Goal: Task Accomplishment & Management: Use online tool/utility

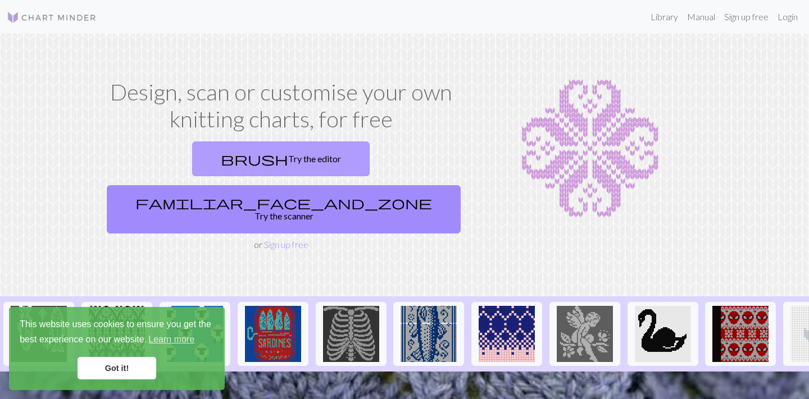
click at [210, 159] on link "brush Try the editor" at bounding box center [280, 158] width 177 height 35
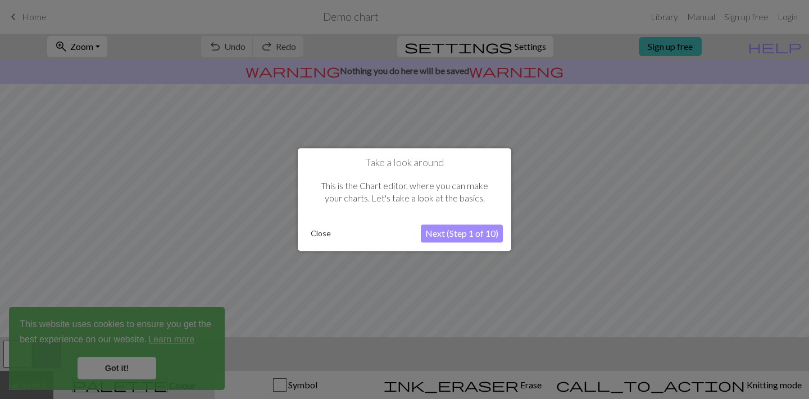
click at [454, 234] on button "Next (Step 1 of 10)" at bounding box center [462, 234] width 82 height 18
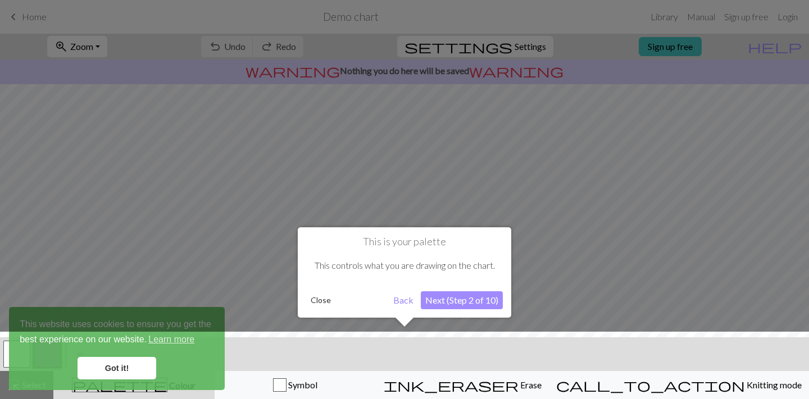
click at [444, 296] on button "Next (Step 2 of 10)" at bounding box center [462, 300] width 82 height 18
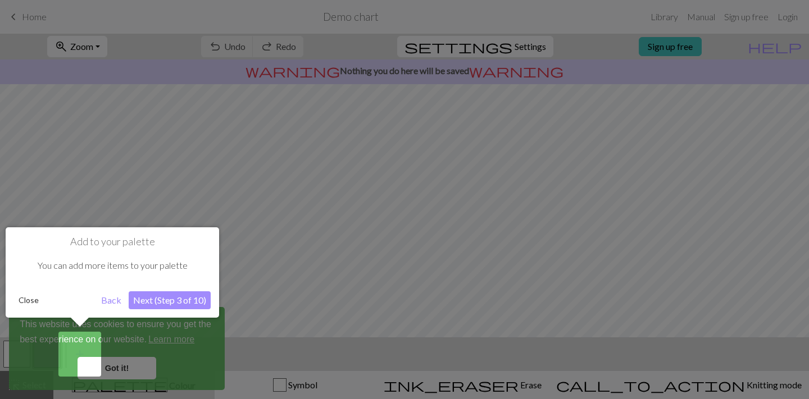
click at [145, 303] on button "Next (Step 3 of 10)" at bounding box center [170, 300] width 82 height 18
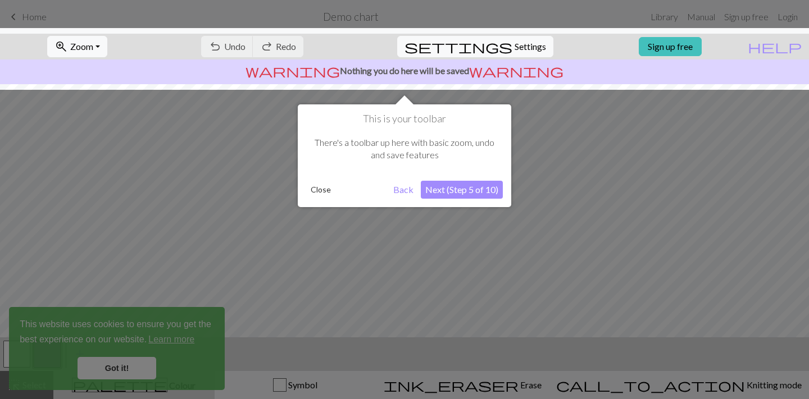
click at [455, 185] on button "Next (Step 5 of 10)" at bounding box center [462, 190] width 82 height 18
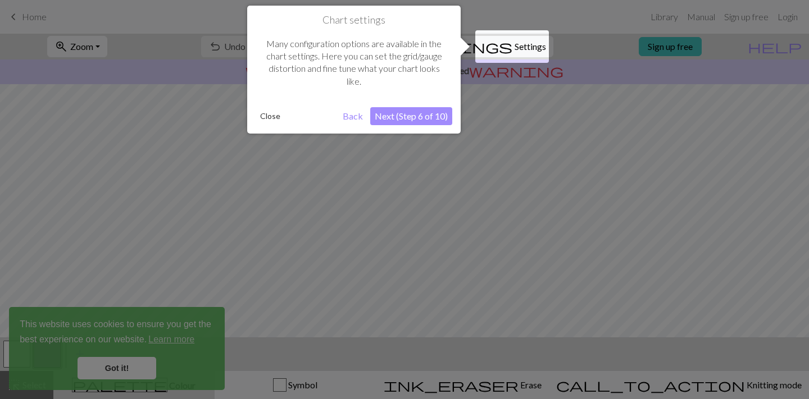
click at [400, 116] on button "Next (Step 6 of 10)" at bounding box center [411, 116] width 82 height 18
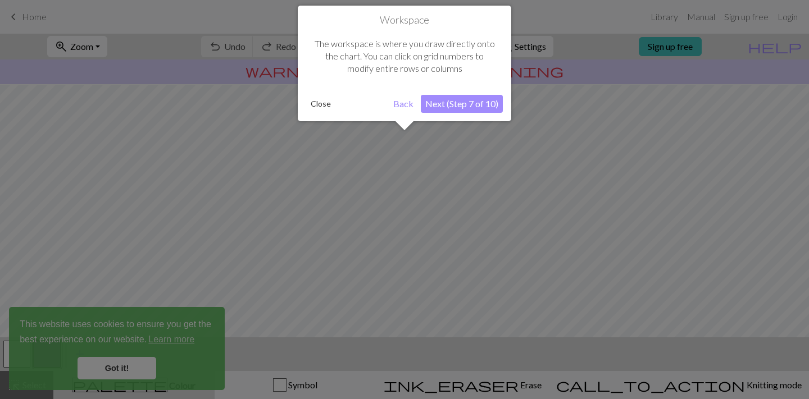
scroll to position [67, 0]
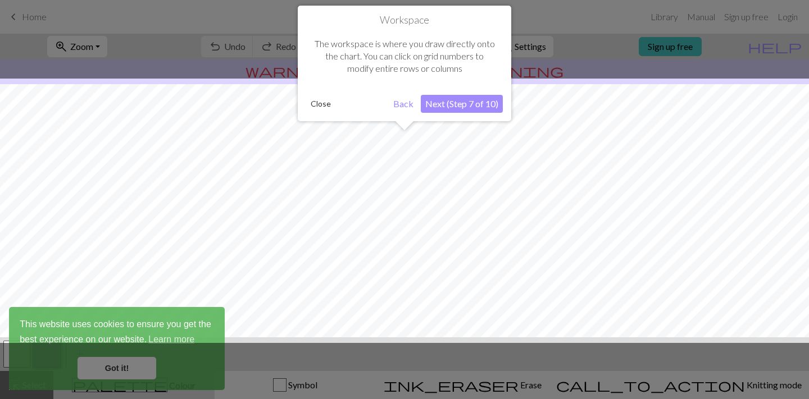
click at [453, 102] on button "Next (Step 7 of 10)" at bounding box center [462, 104] width 82 height 18
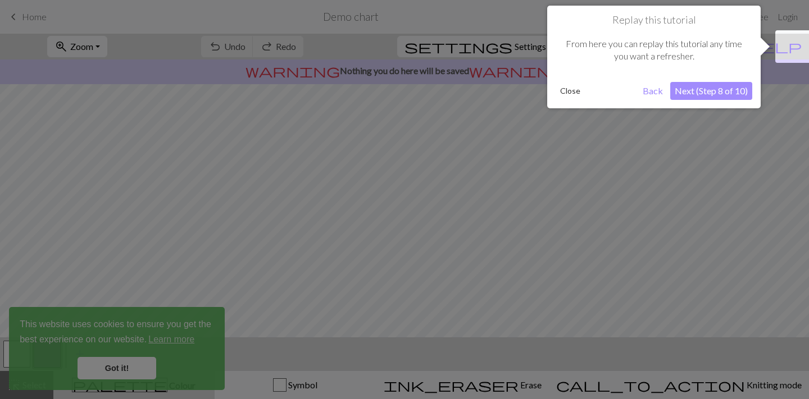
click at [723, 93] on button "Next (Step 8 of 10)" at bounding box center [711, 91] width 82 height 18
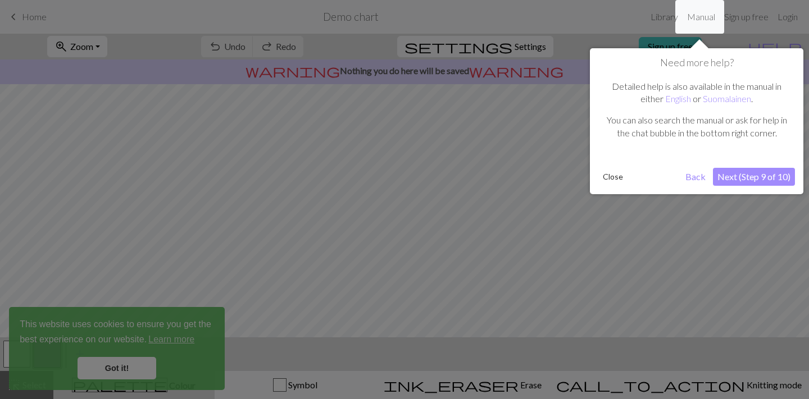
click at [750, 177] on button "Next (Step 9 of 10)" at bounding box center [754, 177] width 82 height 18
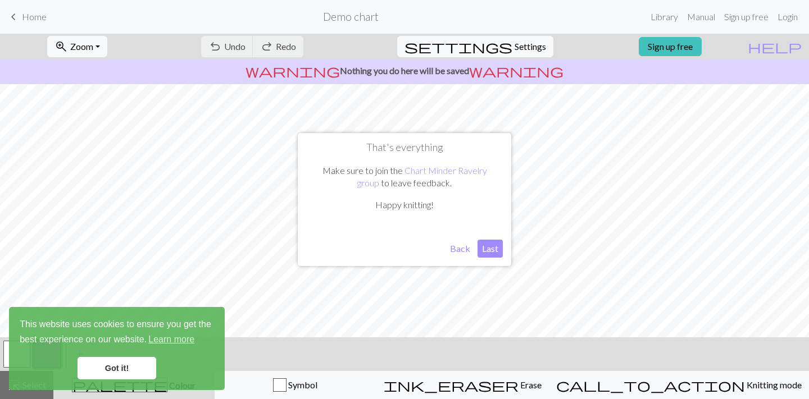
click at [489, 248] on button "Last" at bounding box center [489, 249] width 25 height 18
click at [104, 368] on link "Got it!" at bounding box center [116, 368] width 79 height 22
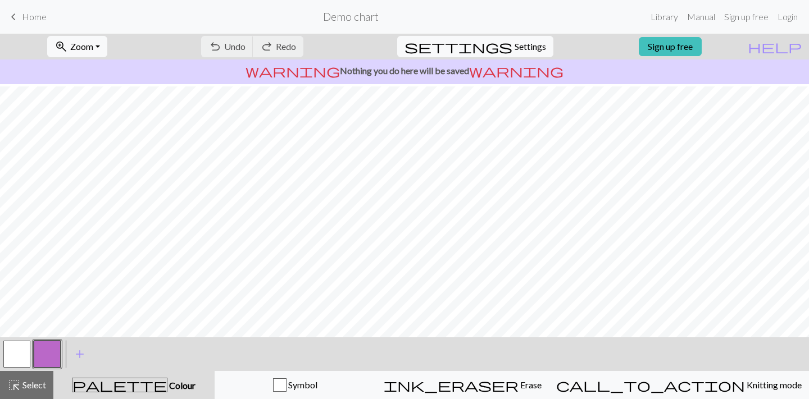
scroll to position [116, 0]
click at [76, 359] on span "add" at bounding box center [79, 354] width 13 height 16
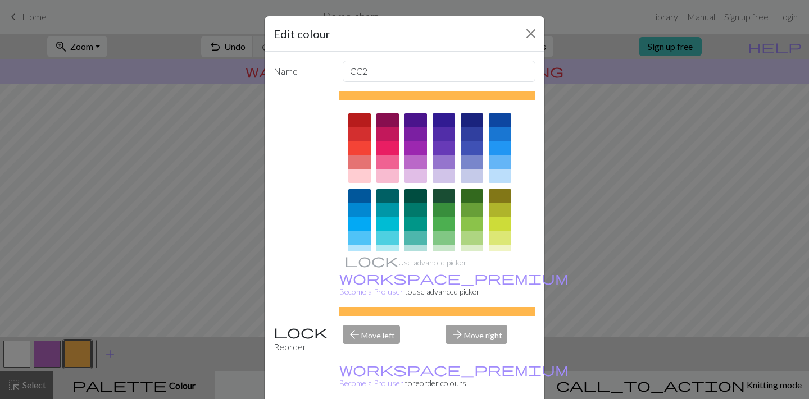
click at [360, 177] on div at bounding box center [359, 176] width 22 height 13
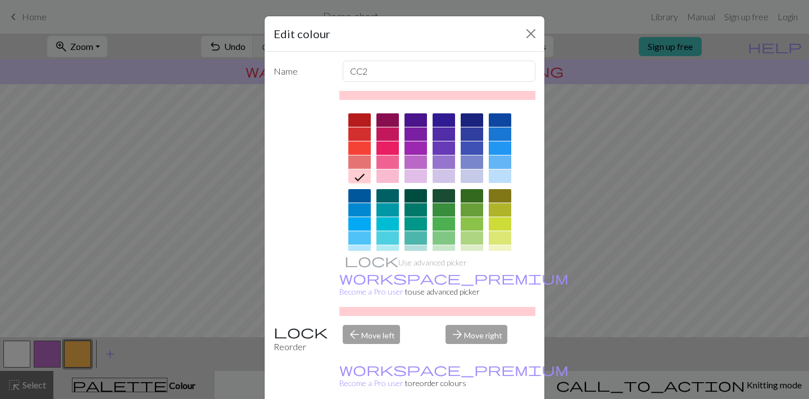
scroll to position [21, 0]
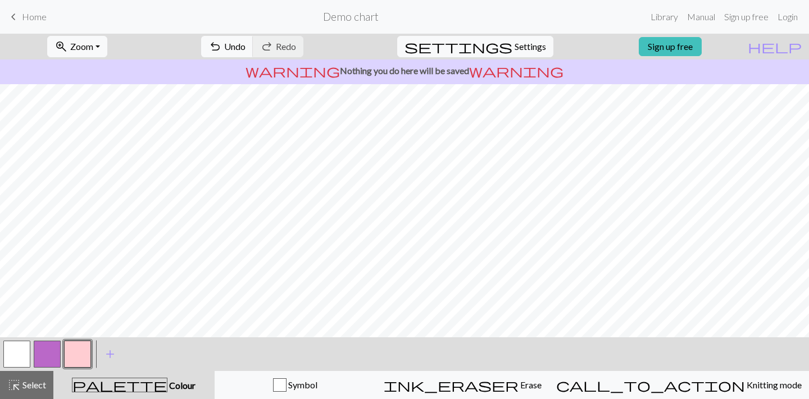
click at [43, 357] on button "button" at bounding box center [47, 354] width 27 height 27
click at [109, 355] on span "add" at bounding box center [109, 354] width 13 height 16
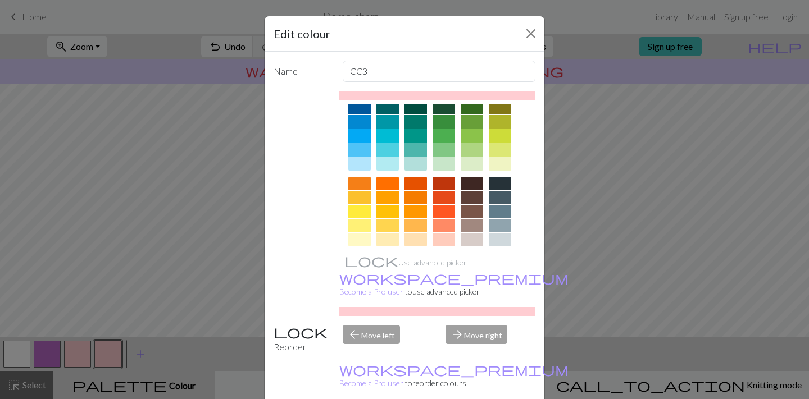
scroll to position [95, 0]
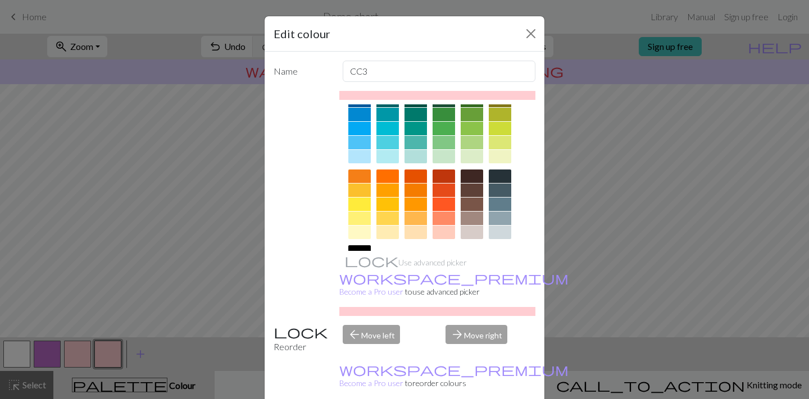
click at [497, 176] on div at bounding box center [500, 176] width 22 height 13
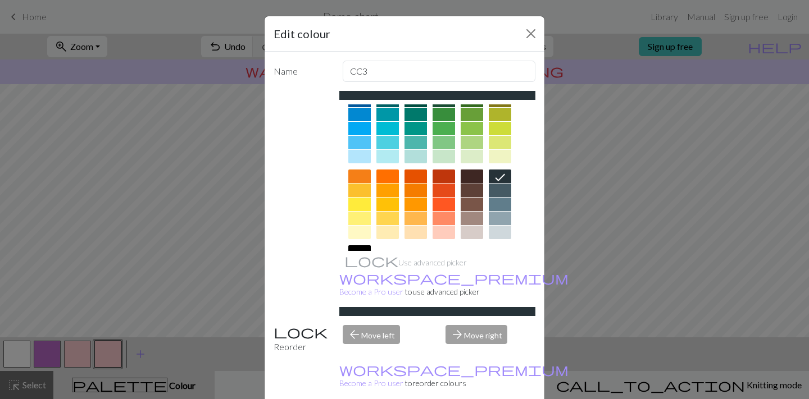
click at [469, 176] on div at bounding box center [471, 176] width 22 height 13
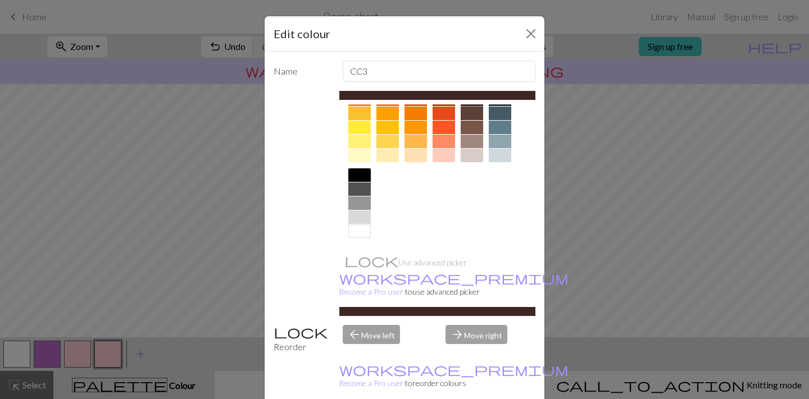
scroll to position [172, 0]
click at [358, 174] on div at bounding box center [359, 174] width 22 height 13
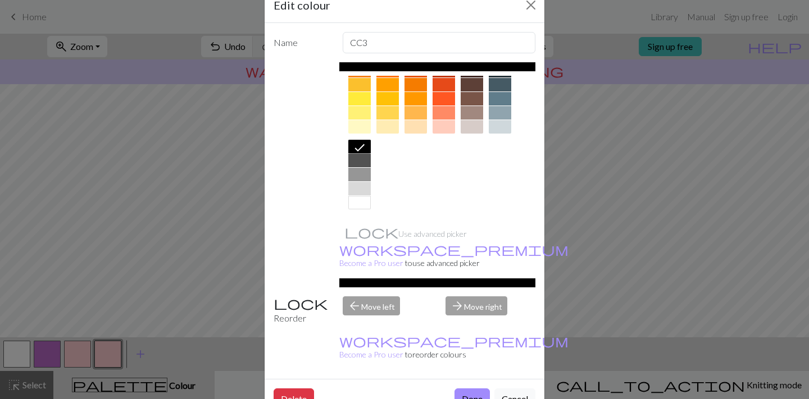
scroll to position [28, 0]
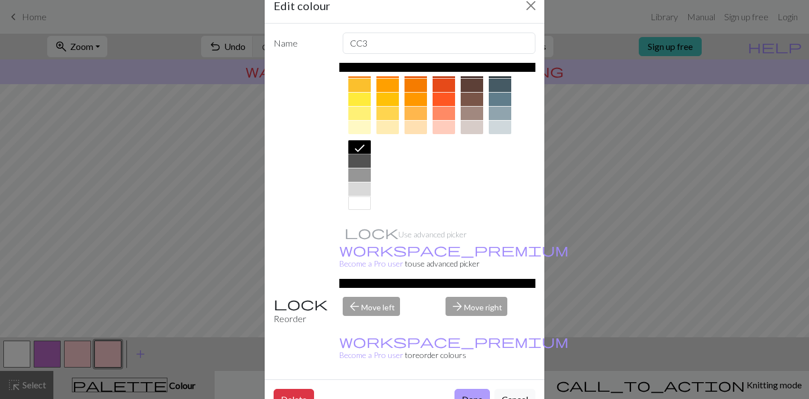
click at [476, 389] on button "Done" at bounding box center [471, 399] width 35 height 21
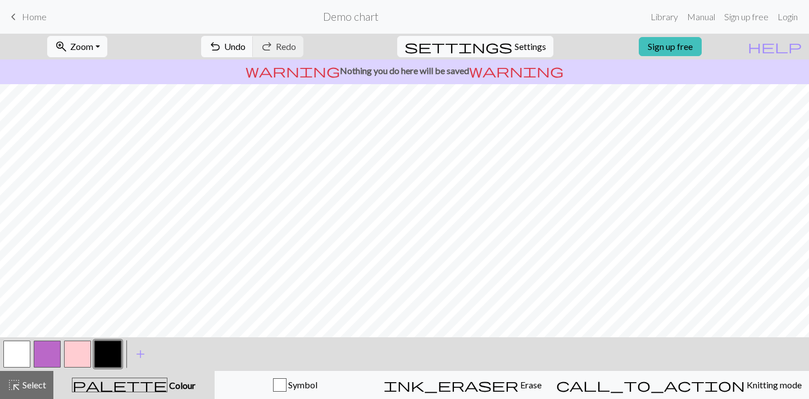
click at [62, 352] on div at bounding box center [77, 354] width 30 height 30
click at [49, 352] on button "button" at bounding box center [47, 354] width 27 height 27
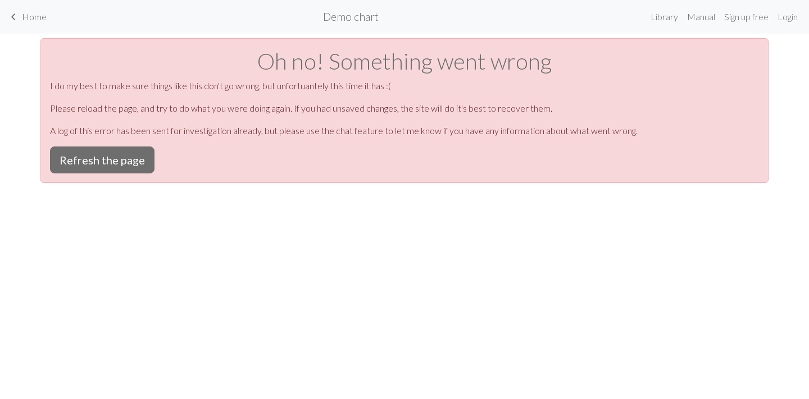
scroll to position [0, 0]
click at [138, 160] on button "Refresh the page" at bounding box center [102, 160] width 104 height 27
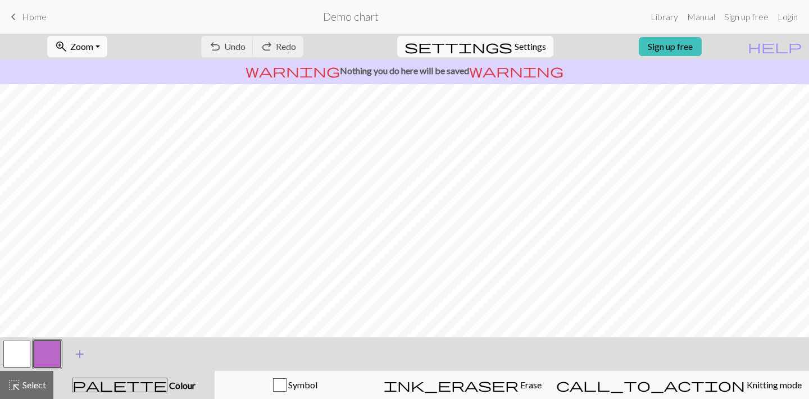
click at [86, 354] on button "add Add a colour" at bounding box center [80, 354] width 28 height 28
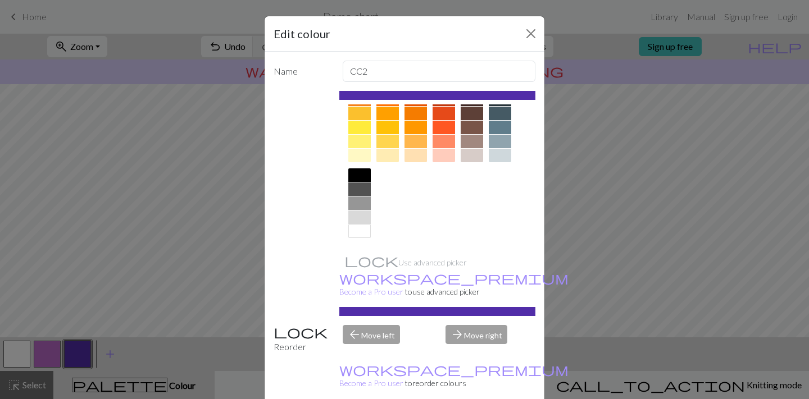
scroll to position [172, 0]
click at [358, 175] on div at bounding box center [359, 174] width 22 height 13
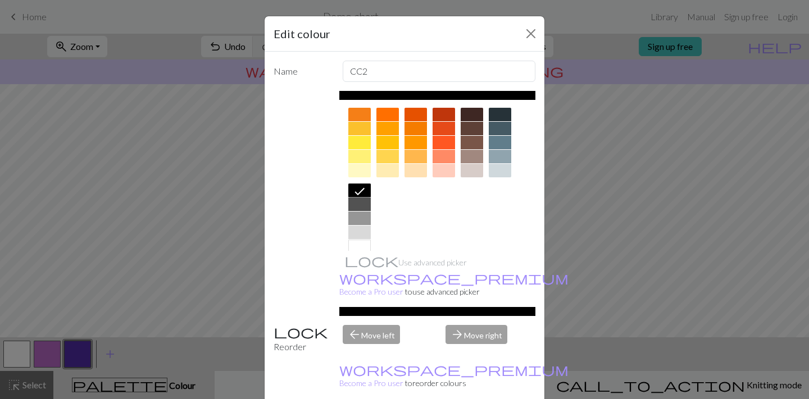
scroll to position [145, 0]
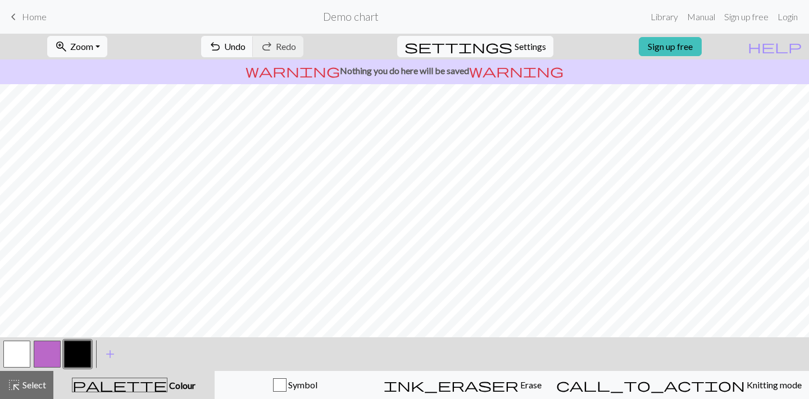
click at [56, 355] on button "button" at bounding box center [47, 354] width 27 height 27
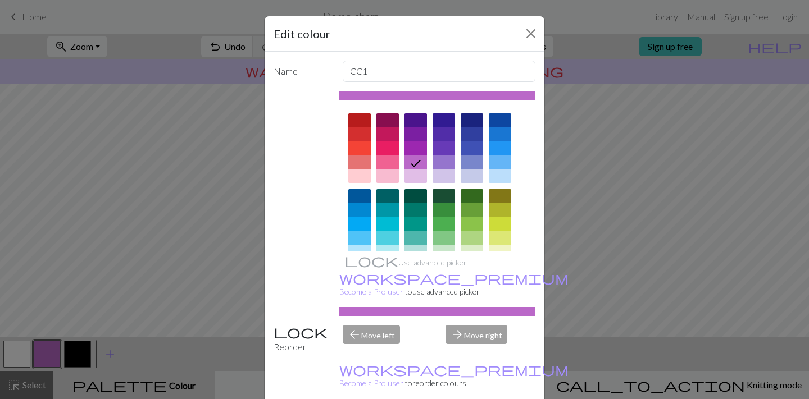
click at [366, 176] on div at bounding box center [359, 176] width 22 height 13
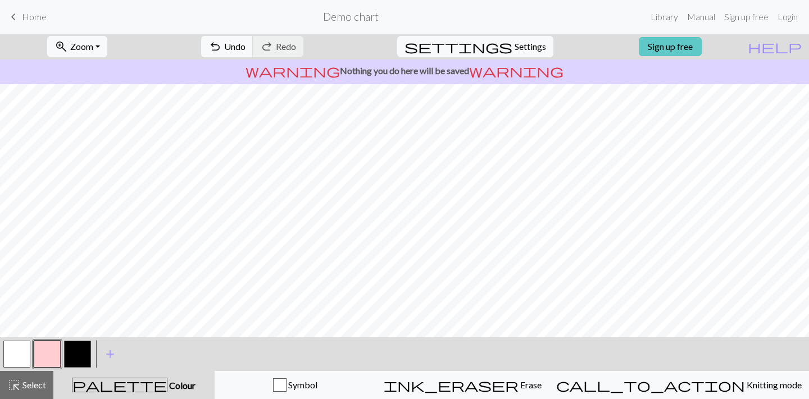
click at [684, 53] on link "Sign up free" at bounding box center [669, 46] width 63 height 19
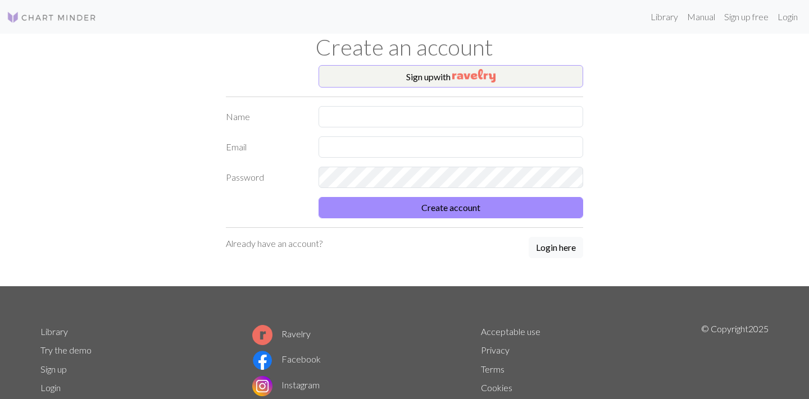
click at [430, 73] on button "Sign up with" at bounding box center [450, 76] width 264 height 22
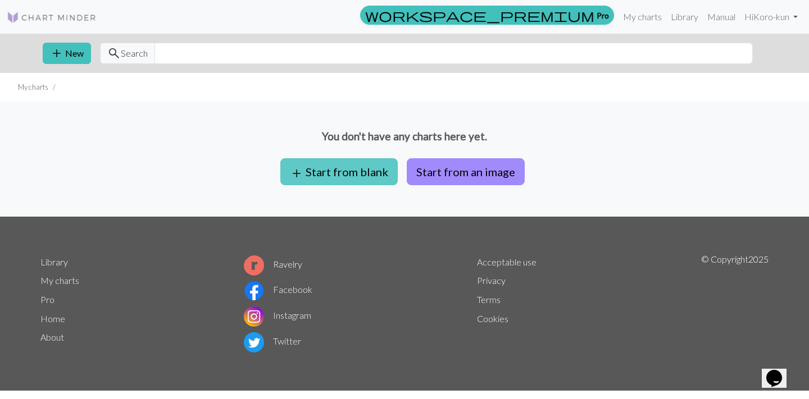
click at [350, 177] on button "add Start from blank" at bounding box center [338, 171] width 117 height 27
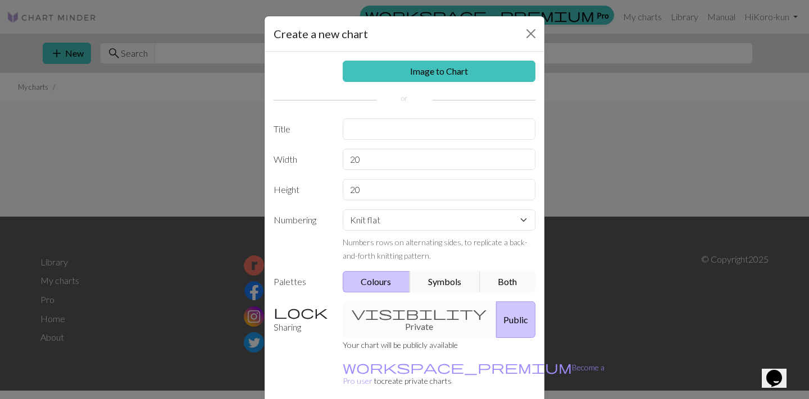
click at [352, 140] on div "Image to Chart Title Width 20 Height 20 Numbering Knit flat Knit in the round L…" at bounding box center [404, 233] width 280 height 363
click at [356, 133] on input "text" at bounding box center [439, 128] width 193 height 21
type input "Guanti Miao"
drag, startPoint x: 376, startPoint y: 158, endPoint x: 302, endPoint y: 158, distance: 74.1
click at [302, 158] on div "Width 20" at bounding box center [404, 159] width 275 height 21
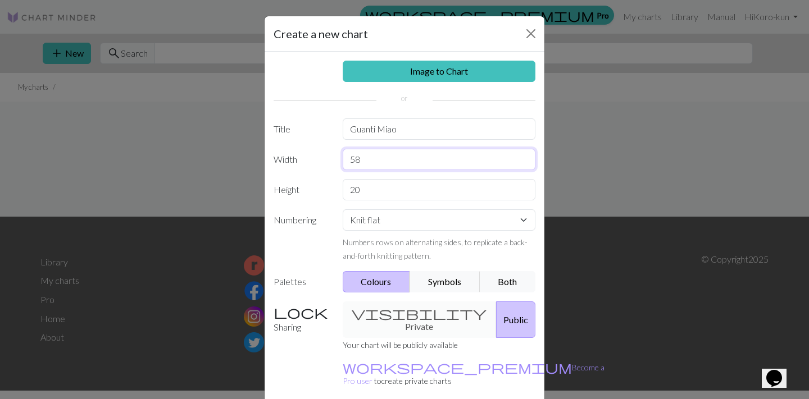
type input "58"
drag, startPoint x: 367, startPoint y: 197, endPoint x: 337, endPoint y: 191, distance: 30.8
click at [337, 191] on div "20" at bounding box center [439, 189] width 207 height 21
type input "55"
select select "round"
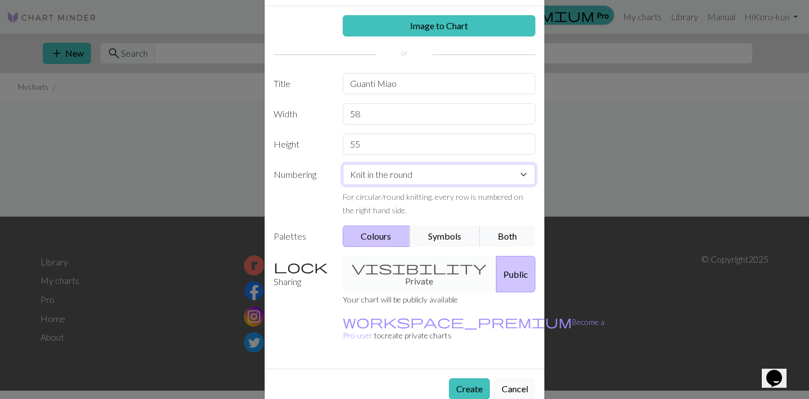
scroll to position [44, 0]
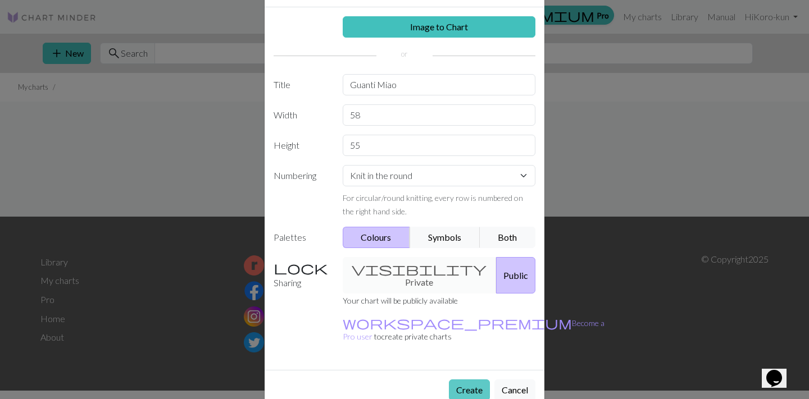
click at [473, 380] on button "Create" at bounding box center [469, 390] width 41 height 21
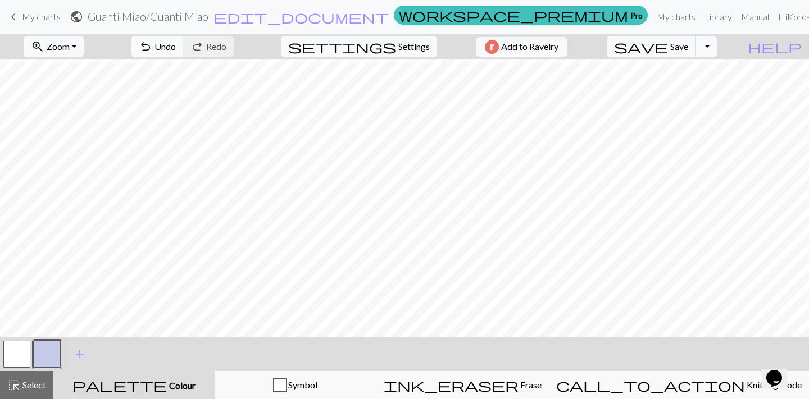
click at [54, 357] on button "button" at bounding box center [47, 354] width 27 height 27
click at [54, 357] on div "Edit colour Name CC1 Use advanced picker workspace_premium Become a Pro user to…" at bounding box center [404, 199] width 809 height 399
click at [44, 353] on button "button" at bounding box center [47, 354] width 27 height 27
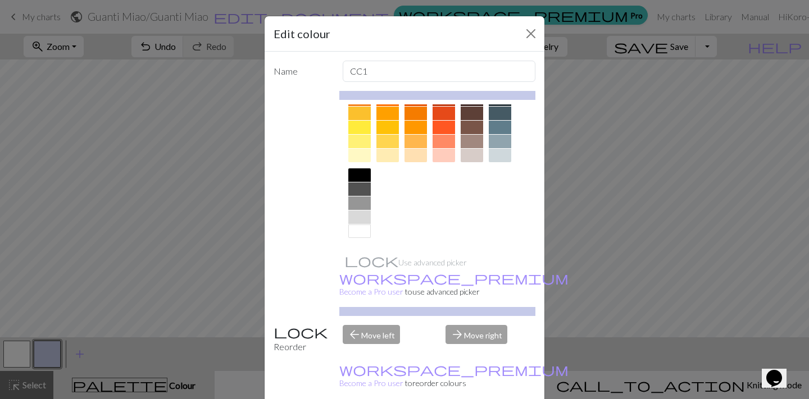
scroll to position [172, 0]
click at [359, 175] on div at bounding box center [359, 174] width 22 height 13
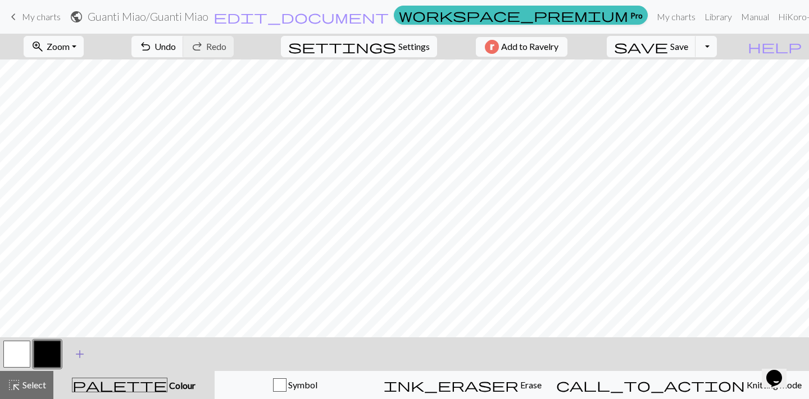
click at [79, 353] on span "add" at bounding box center [79, 354] width 13 height 16
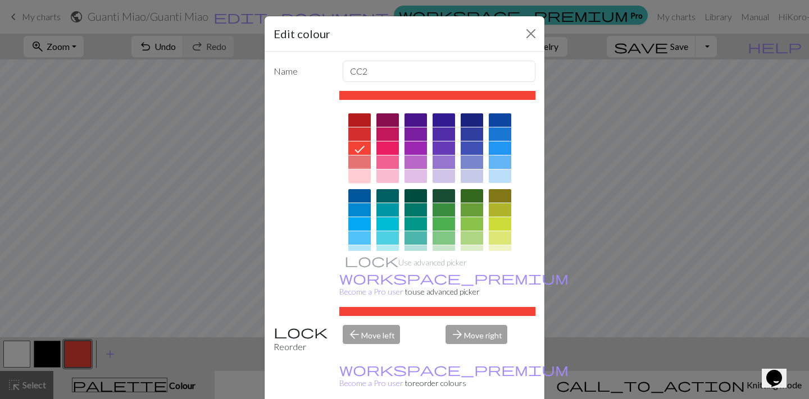
click at [358, 180] on div at bounding box center [359, 176] width 22 height 13
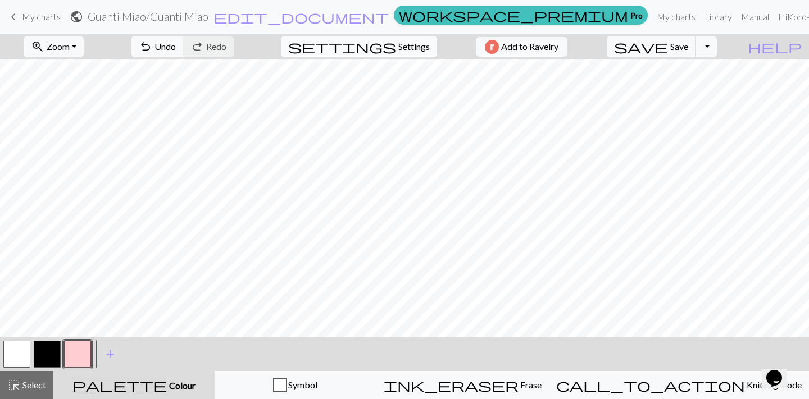
click at [412, 45] on span "Settings" at bounding box center [413, 46] width 31 height 13
select select "aran"
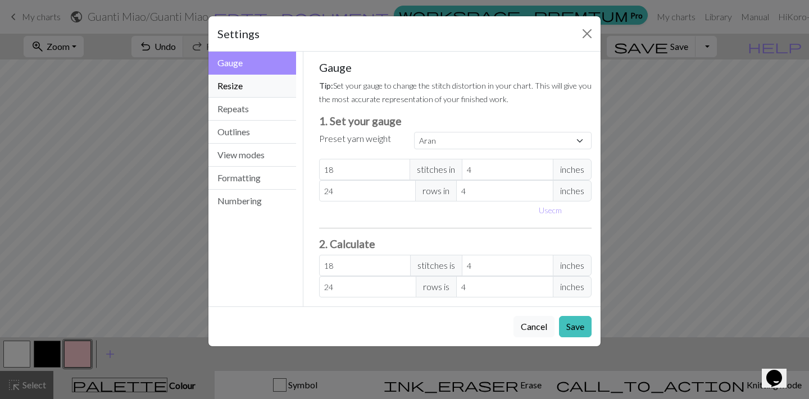
click at [263, 83] on button "Resize" at bounding box center [252, 86] width 88 height 23
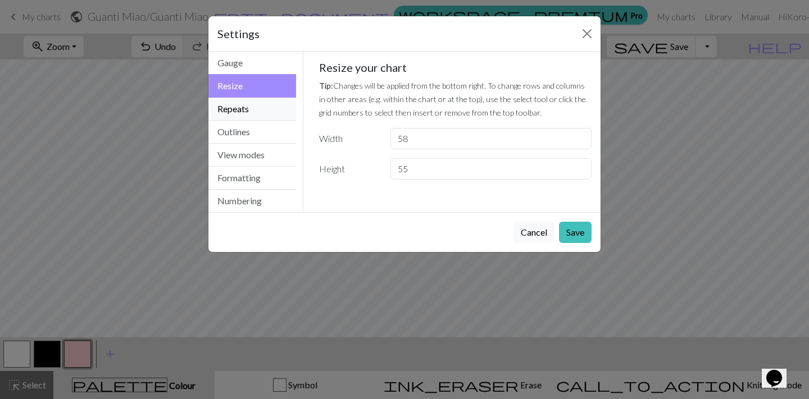
click at [253, 108] on button "Repeats" at bounding box center [252, 109] width 88 height 23
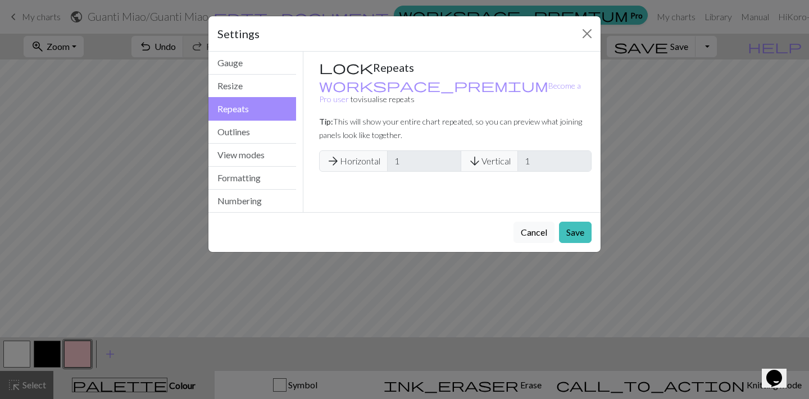
click at [335, 153] on span "arrow_forward" at bounding box center [332, 161] width 13 height 16
click at [254, 124] on button "Outlines" at bounding box center [252, 132] width 88 height 23
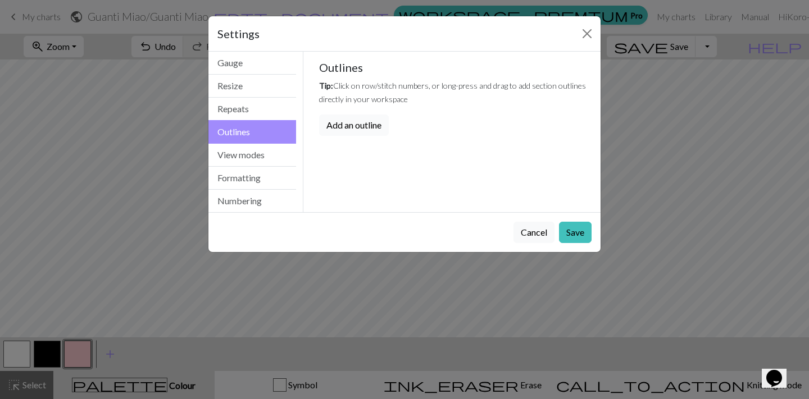
click at [338, 129] on button "Add an outline" at bounding box center [354, 125] width 70 height 21
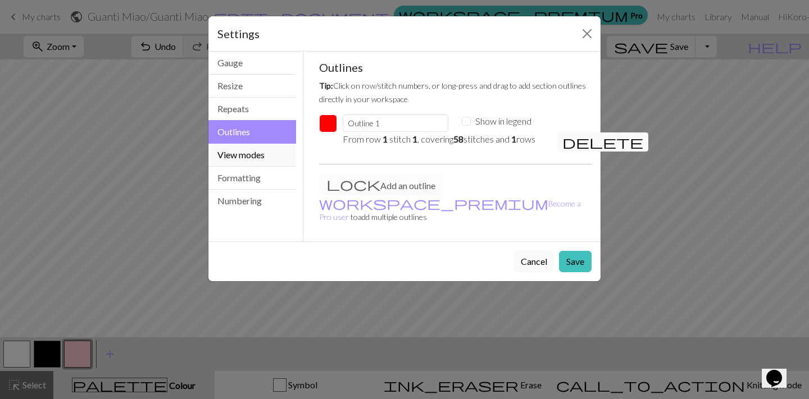
click at [246, 153] on button "View modes" at bounding box center [252, 155] width 88 height 23
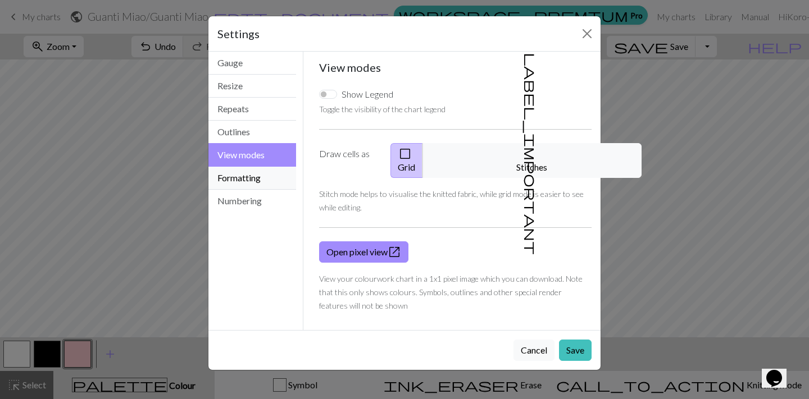
click at [238, 184] on button "Formatting" at bounding box center [252, 178] width 88 height 23
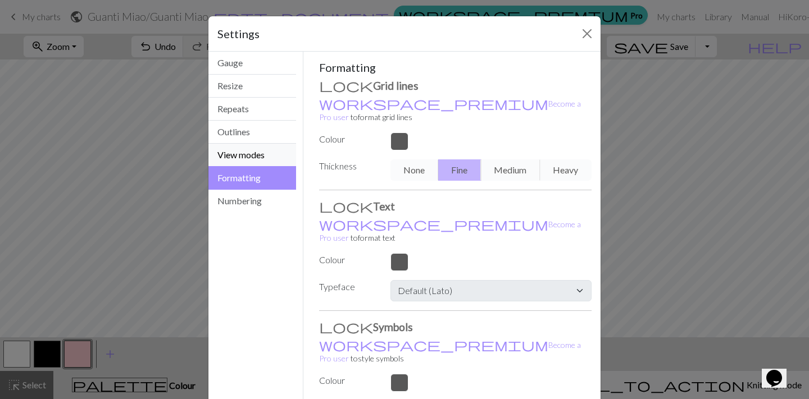
click at [231, 155] on button "View modes" at bounding box center [252, 155] width 88 height 23
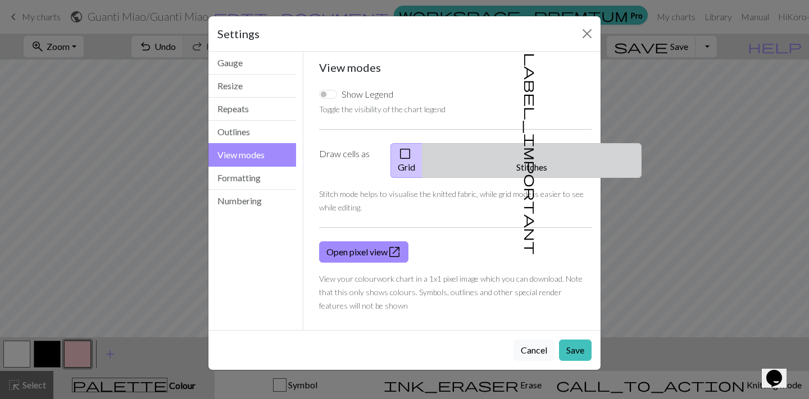
click at [541, 152] on button "label_important Stitches" at bounding box center [531, 160] width 219 height 35
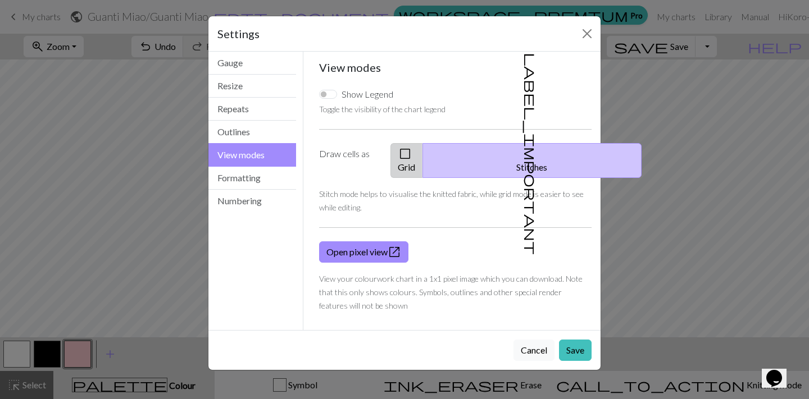
click at [423, 150] on button "check_box_outline_blank Grid" at bounding box center [406, 160] width 33 height 35
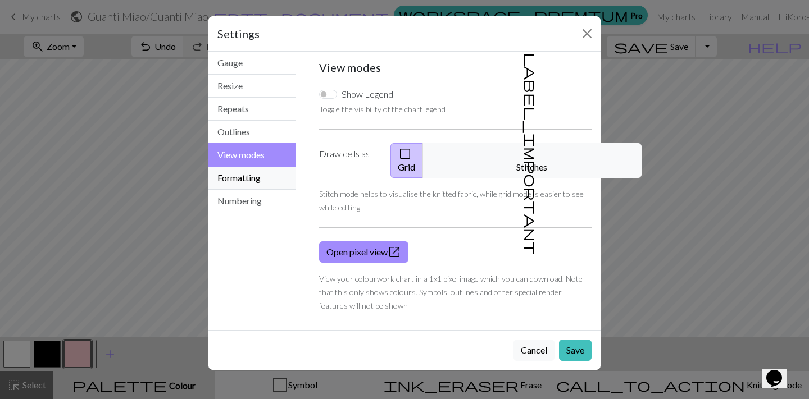
click at [267, 175] on button "Formatting" at bounding box center [252, 178] width 88 height 23
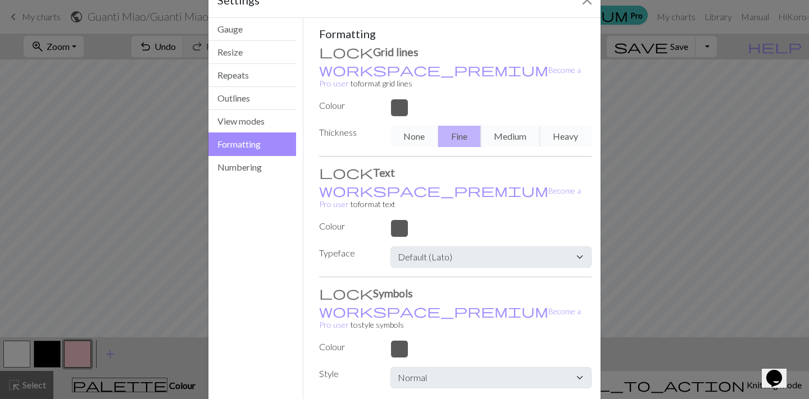
scroll to position [48, 0]
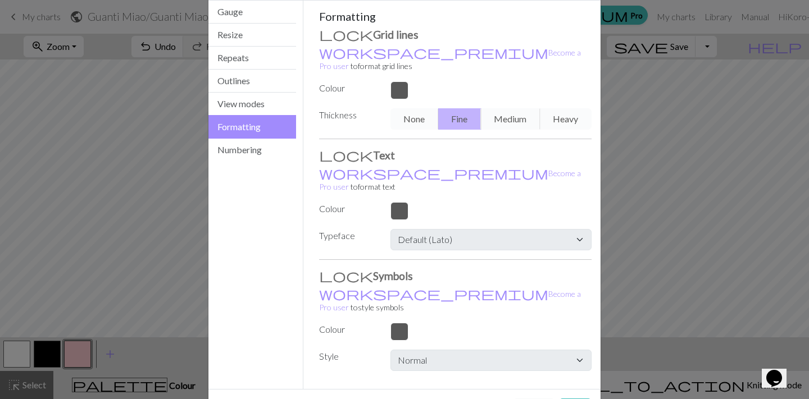
click at [262, 165] on div "Gauge Resize Repeats Outlines View modes Formatting Numbering" at bounding box center [253, 195] width 102 height 389
click at [253, 144] on button "Numbering" at bounding box center [252, 150] width 88 height 22
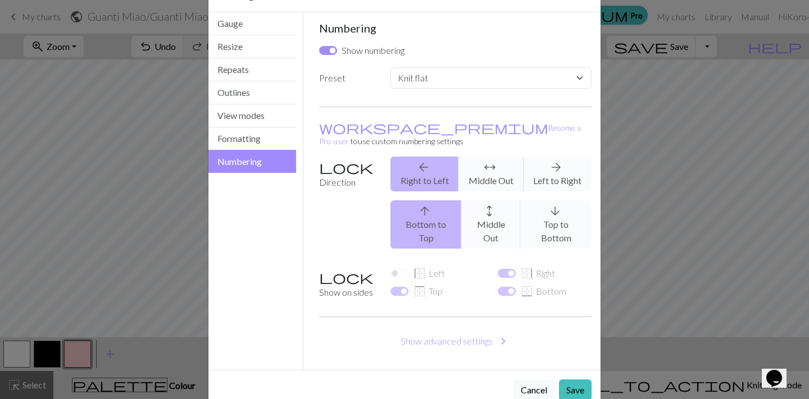
click at [556, 159] on div "arrow_back Right to Left arrows_outward Middle Out arrow_forward Left to Right" at bounding box center [491, 174] width 214 height 35
click at [536, 165] on div "arrow_back Right to Left arrows_outward Middle Out arrow_forward Left to Right" at bounding box center [491, 174] width 214 height 35
click at [537, 158] on div "arrow_back Right to Left arrows_outward Middle Out arrow_forward Left to Right" at bounding box center [491, 174] width 214 height 35
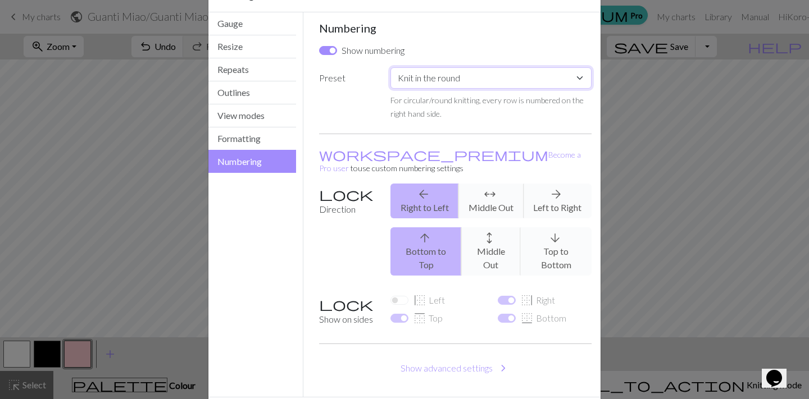
select select "flat"
checkbox input "true"
select select "lace"
checkbox input "false"
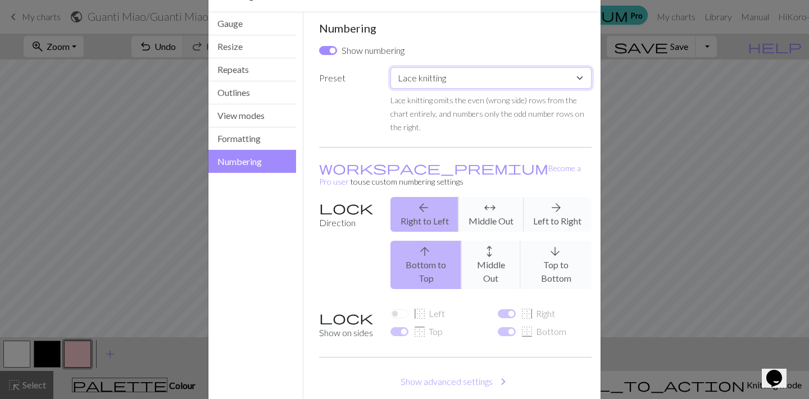
select select "flat"
checkbox input "true"
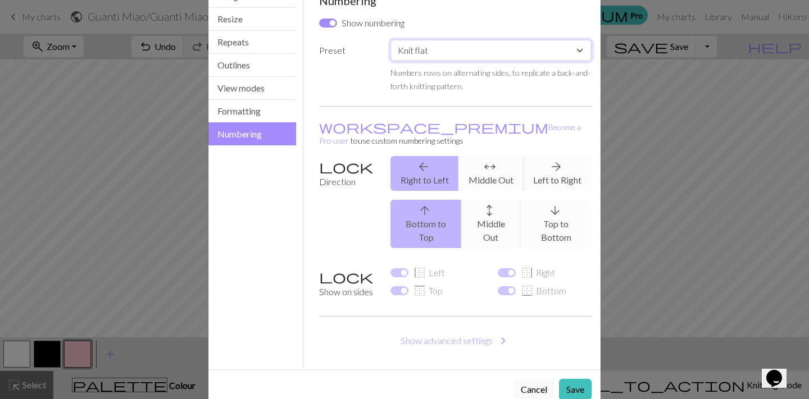
scroll to position [66, 0]
click at [572, 380] on button "Save" at bounding box center [575, 390] width 33 height 21
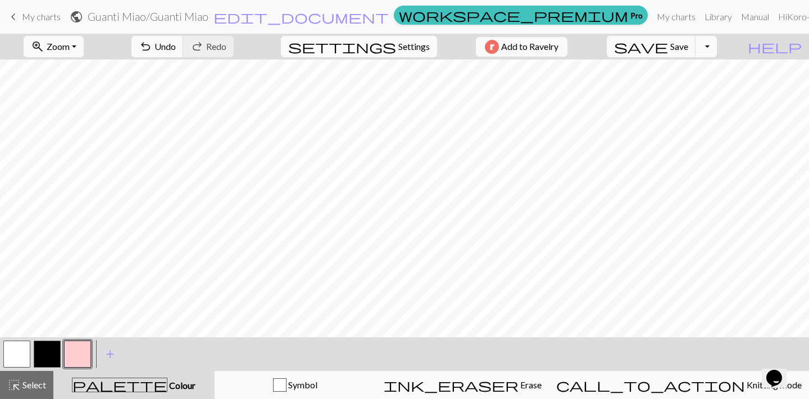
click at [398, 49] on span "Settings" at bounding box center [413, 46] width 31 height 13
select select "flat"
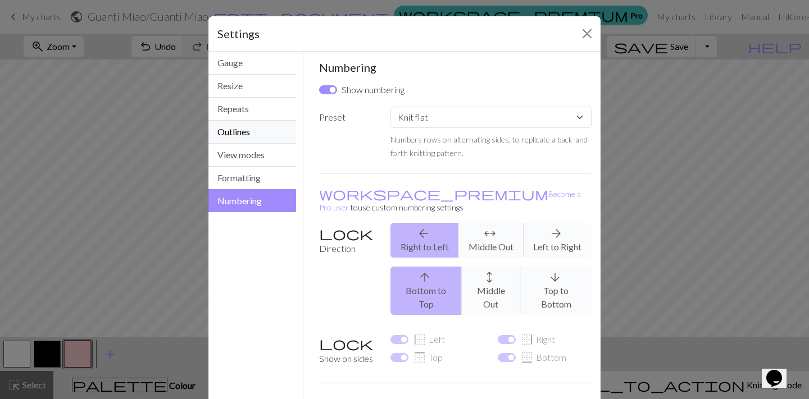
click at [239, 131] on button "Outlines" at bounding box center [252, 132] width 88 height 23
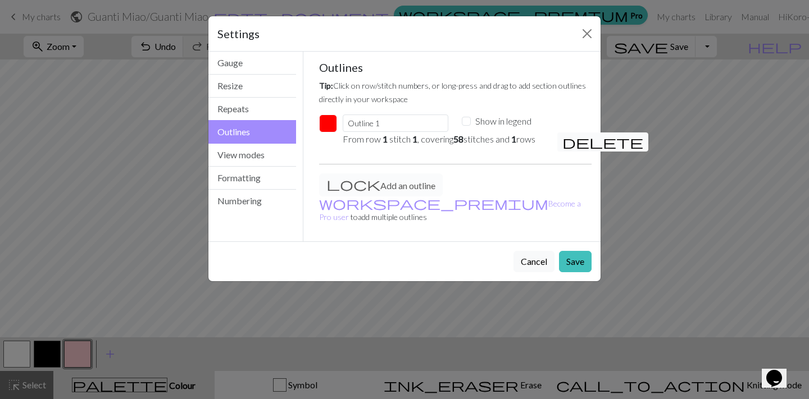
click at [569, 143] on span "delete" at bounding box center [602, 142] width 81 height 16
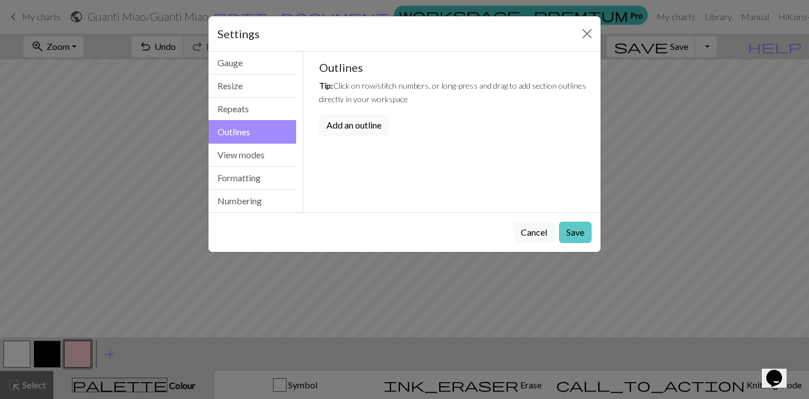
click at [572, 236] on button "Save" at bounding box center [575, 232] width 33 height 21
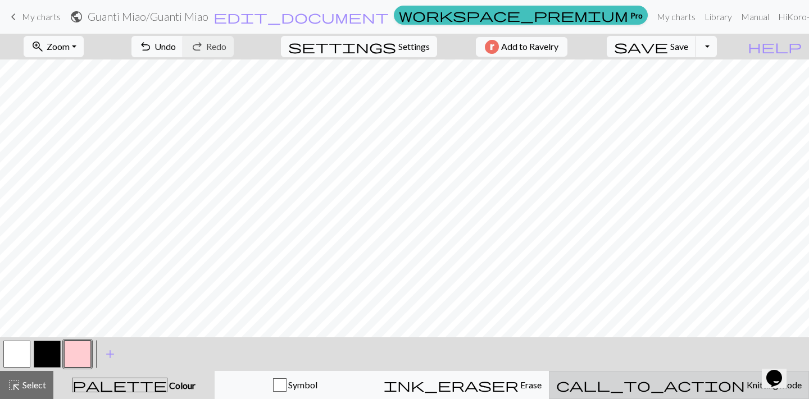
click at [745, 385] on span "Knitting mode" at bounding box center [773, 385] width 57 height 11
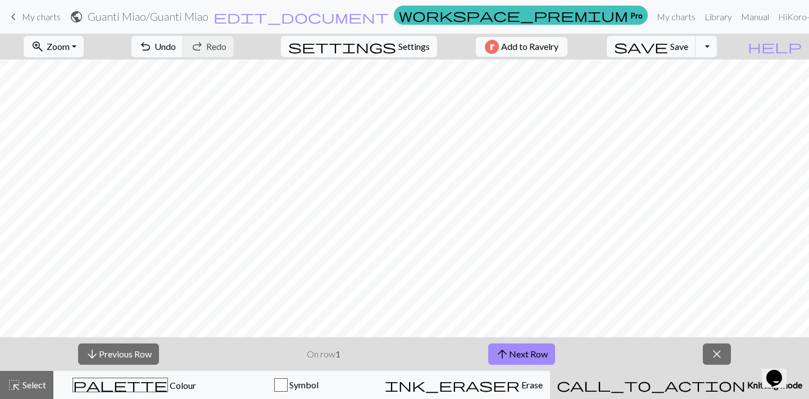
click at [745, 385] on span "Knitting mode" at bounding box center [773, 385] width 57 height 11
click at [718, 350] on span "close" at bounding box center [716, 354] width 13 height 16
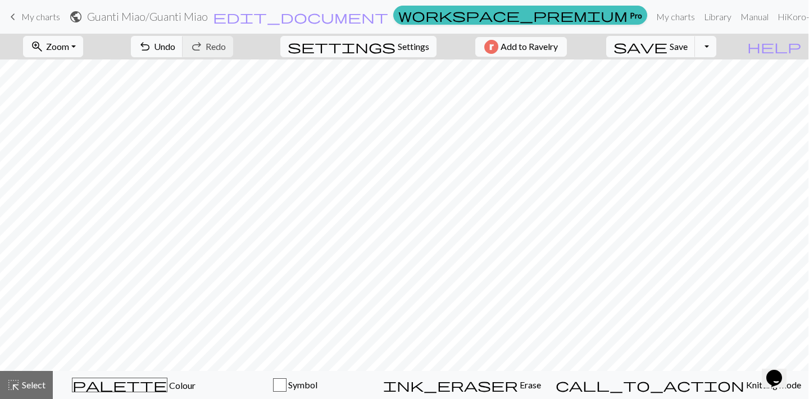
scroll to position [0, 0]
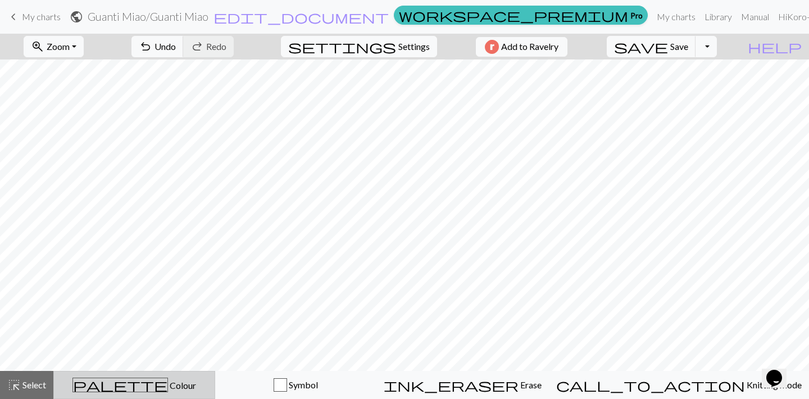
click at [168, 384] on span "Colour" at bounding box center [182, 385] width 28 height 11
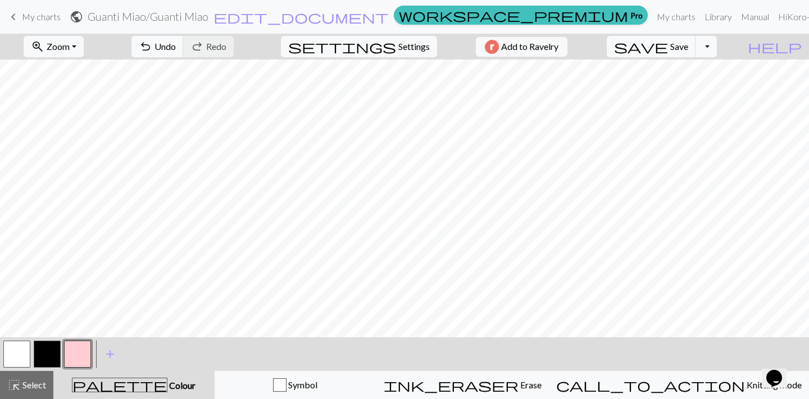
click at [48, 349] on button "button" at bounding box center [47, 354] width 27 height 27
click at [50, 351] on button "button" at bounding box center [47, 354] width 27 height 27
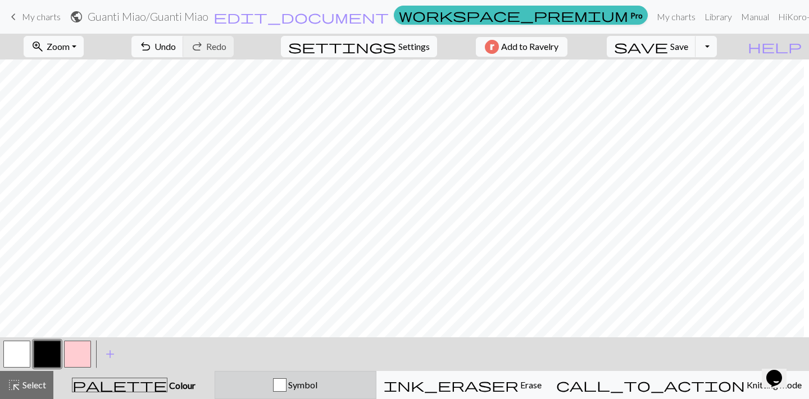
scroll to position [357, 0]
click at [317, 383] on span "Symbol" at bounding box center [301, 385] width 31 height 11
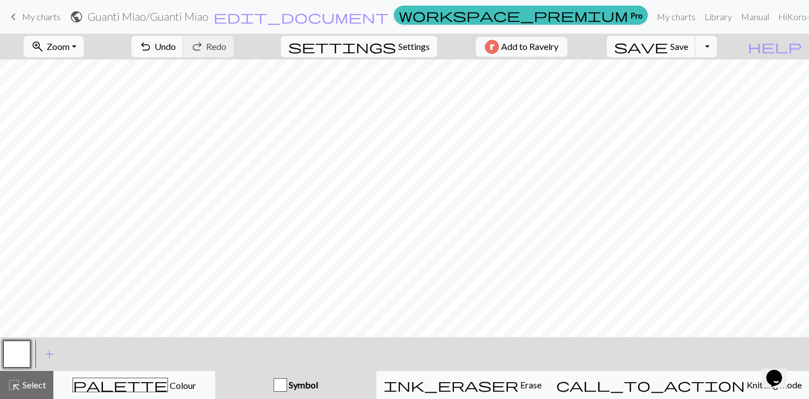
click at [21, 355] on button "button" at bounding box center [16, 354] width 27 height 27
click at [47, 358] on span "add" at bounding box center [49, 354] width 13 height 16
click at [45, 359] on button "button" at bounding box center [47, 354] width 27 height 27
click at [45, 359] on div "Edit symbol Name d f g h j k p s t F H J O P T / | 0 1 2 3 4 5 6 7 8 9 e m n G …" at bounding box center [404, 199] width 809 height 399
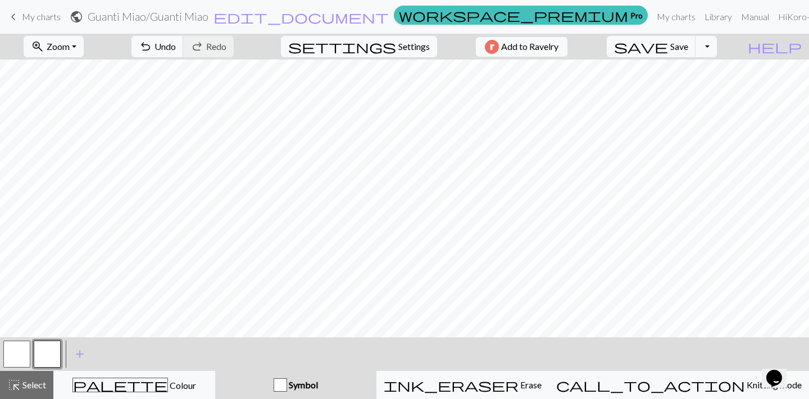
click at [45, 359] on button "button" at bounding box center [47, 354] width 27 height 27
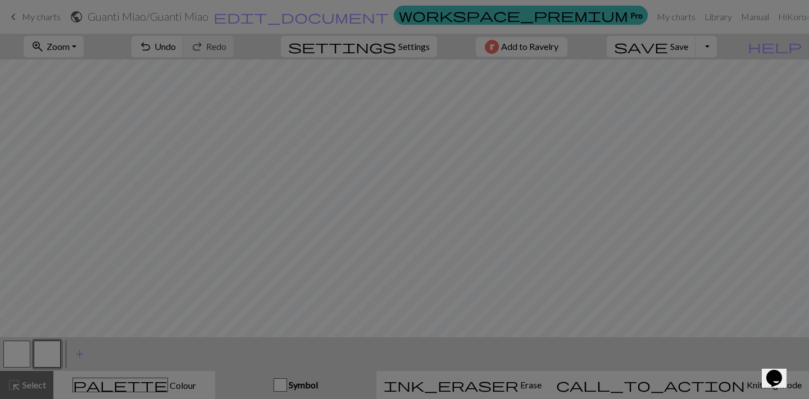
click at [45, 359] on div "Edit symbol Name d f g h j k p s t F H J O P T / | 0 1 2 3 4 5 6 7 8 9 e m n G …" at bounding box center [404, 199] width 809 height 399
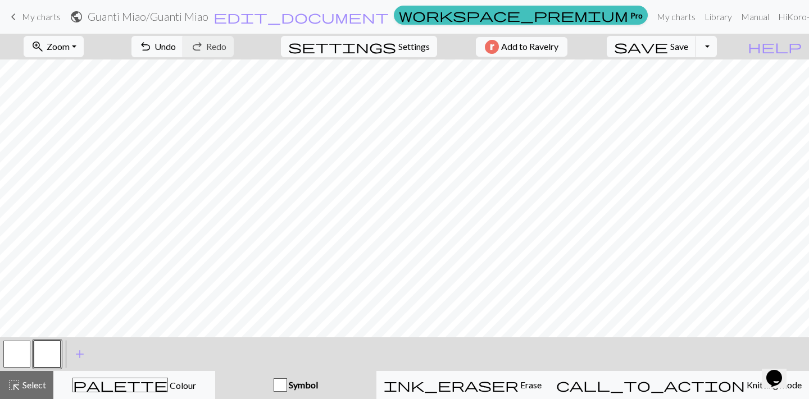
click at [45, 359] on button "button" at bounding box center [47, 354] width 27 height 27
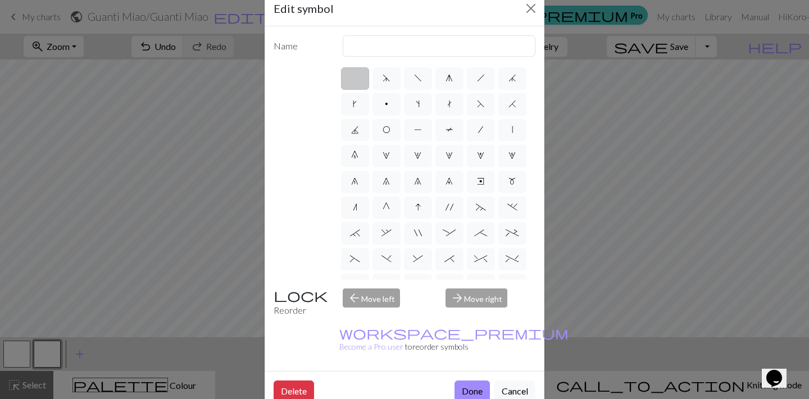
scroll to position [30, 0]
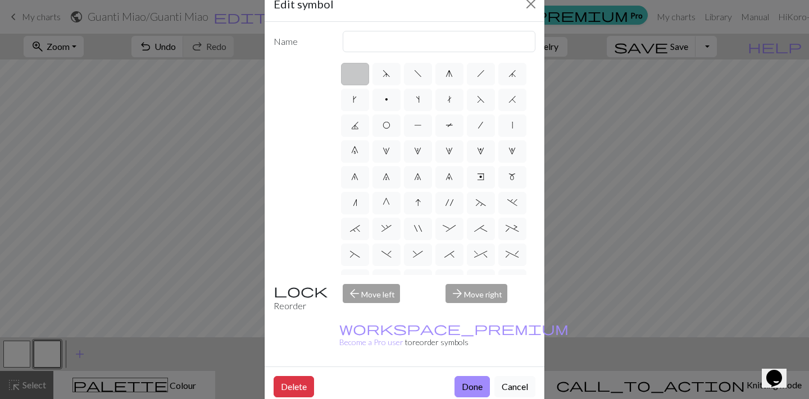
click at [516, 376] on button "Cancel" at bounding box center [514, 386] width 41 height 21
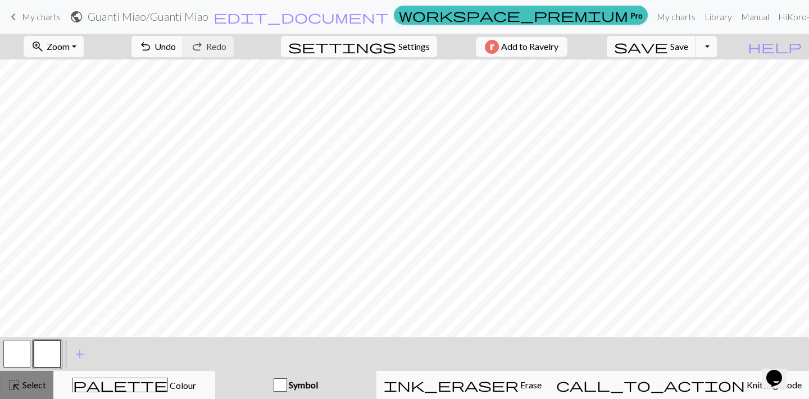
click at [37, 384] on span "Select" at bounding box center [33, 385] width 25 height 11
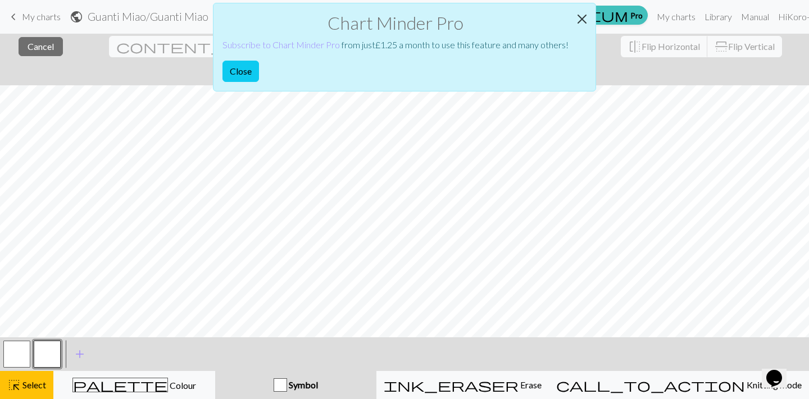
click at [583, 12] on button "Close" at bounding box center [581, 18] width 27 height 31
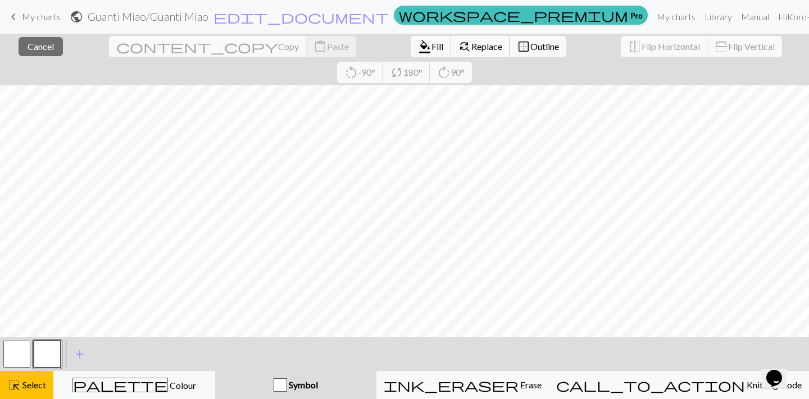
click at [471, 50] on span "Replace" at bounding box center [486, 46] width 31 height 11
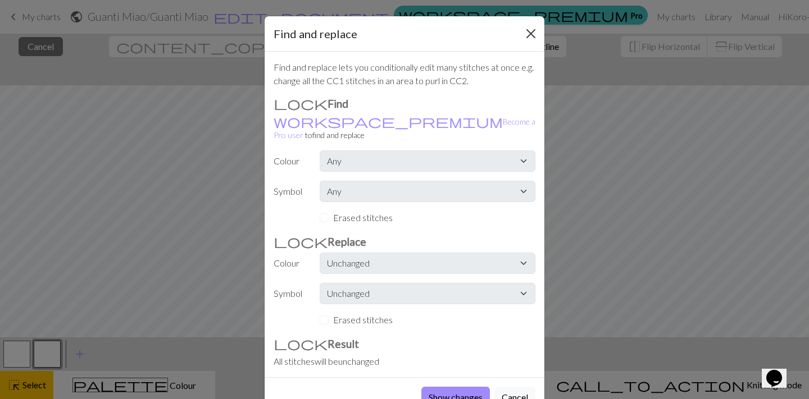
click at [532, 37] on button "Close" at bounding box center [531, 34] width 18 height 18
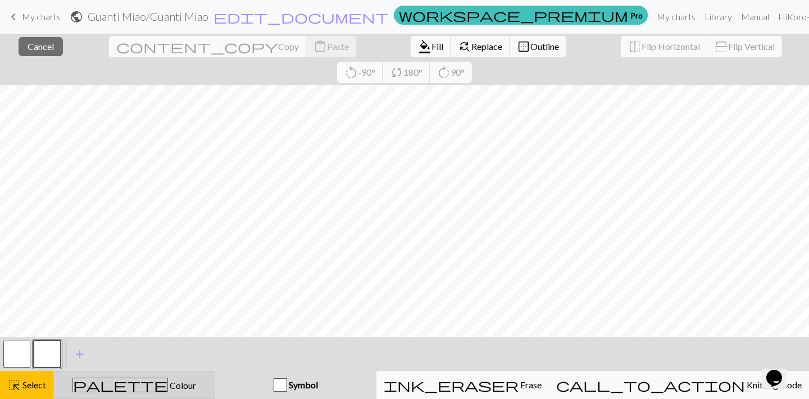
click at [121, 387] on div "palette Colour Colour" at bounding box center [134, 385] width 147 height 15
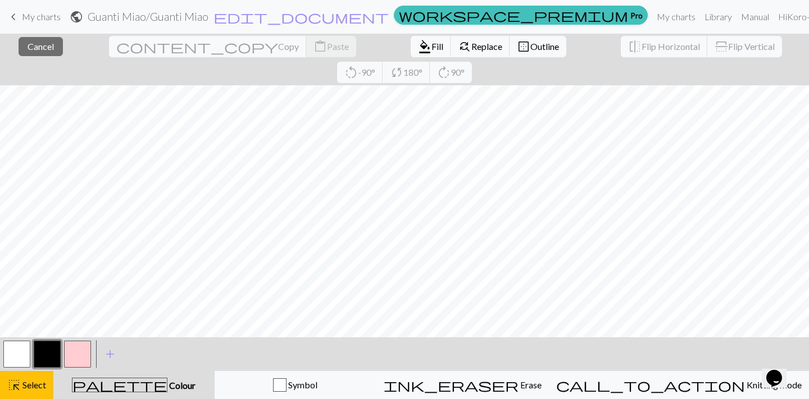
click at [11, 348] on button "button" at bounding box center [16, 354] width 27 height 27
click at [22, 354] on button "button" at bounding box center [16, 354] width 27 height 27
click at [39, 391] on div "highlight_alt Select Select" at bounding box center [26, 384] width 39 height 13
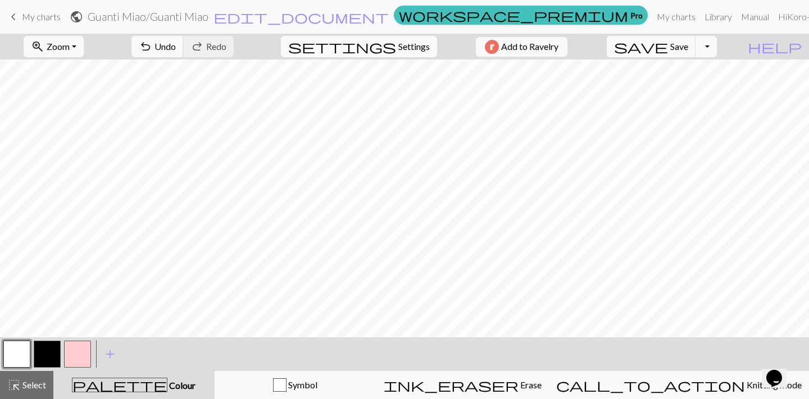
scroll to position [355, 0]
click at [46, 358] on button "button" at bounding box center [47, 354] width 27 height 27
click at [21, 396] on button "highlight_alt Select Select" at bounding box center [26, 385] width 53 height 28
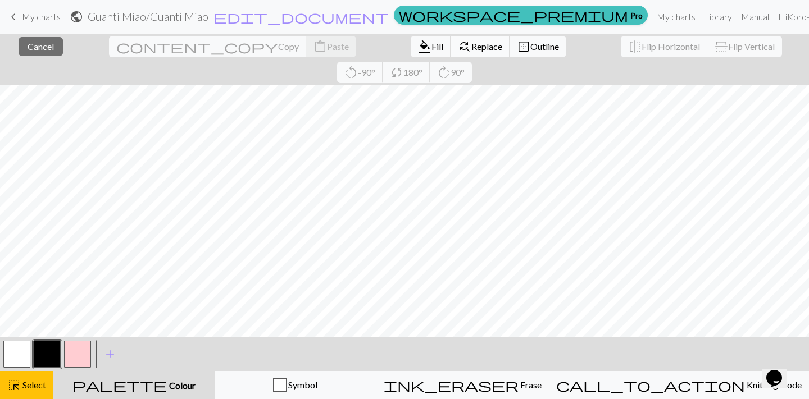
click at [471, 46] on span "Replace" at bounding box center [486, 46] width 31 height 11
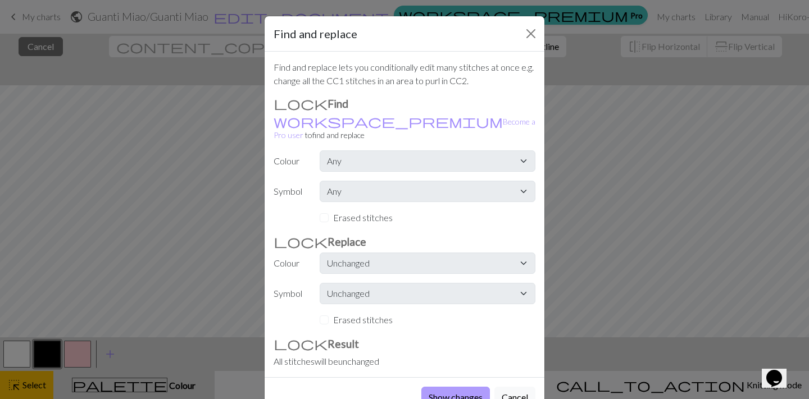
scroll to position [0, 0]
click at [467, 387] on button "Show changes" at bounding box center [455, 397] width 69 height 21
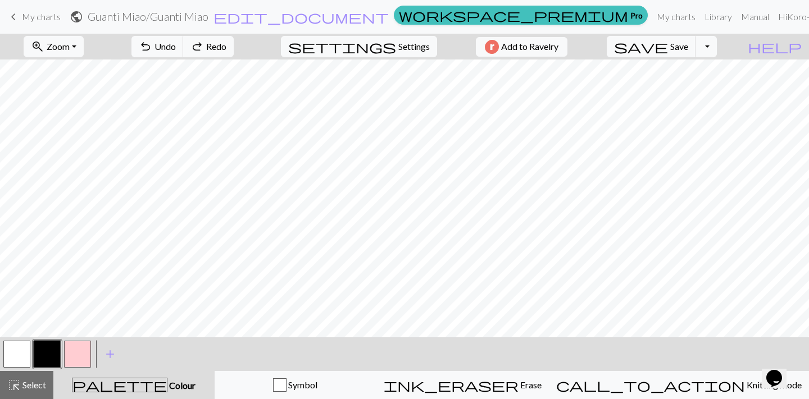
click at [24, 358] on button "button" at bounding box center [16, 354] width 27 height 27
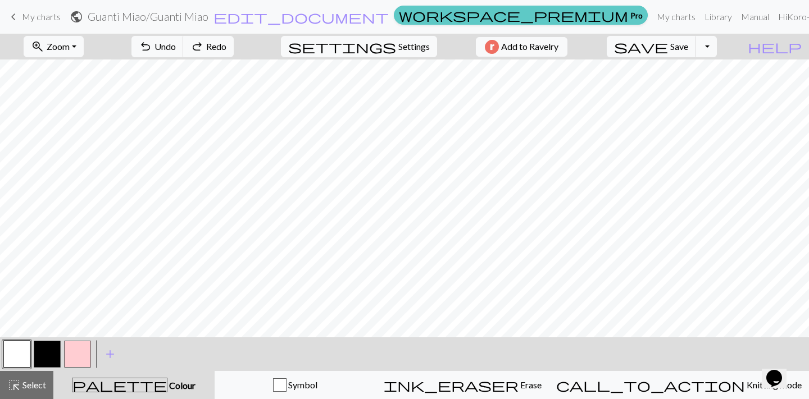
click at [596, 16] on link "workspace_premium Pro" at bounding box center [521, 15] width 254 height 19
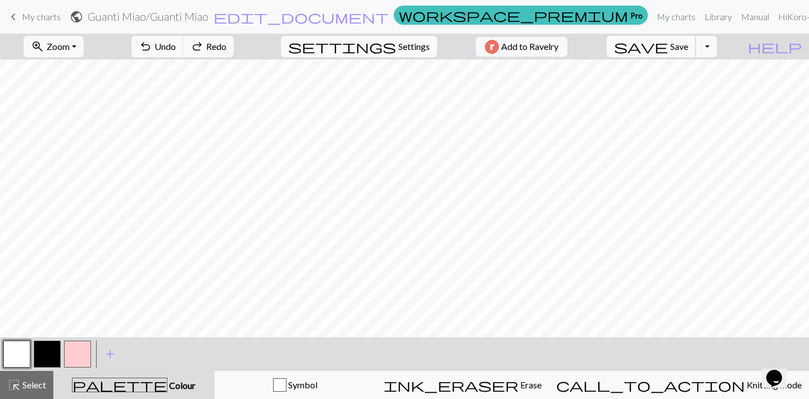
click at [688, 43] on span "Save" at bounding box center [679, 46] width 18 height 11
click at [716, 45] on button "Toggle Dropdown" at bounding box center [705, 46] width 21 height 21
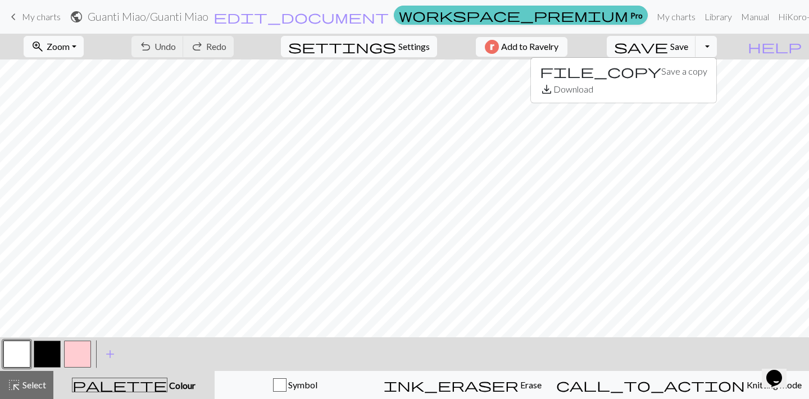
click at [591, 17] on link "workspace_premium Pro" at bounding box center [521, 15] width 254 height 19
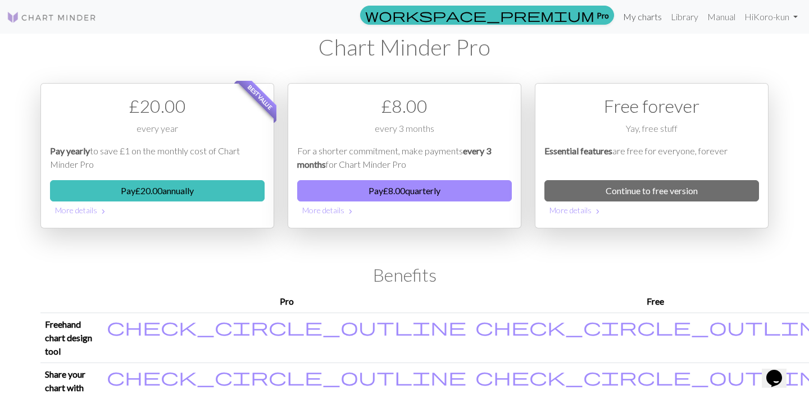
click at [646, 24] on link "My charts" at bounding box center [642, 17] width 48 height 22
click at [633, 17] on link "My charts" at bounding box center [642, 17] width 48 height 22
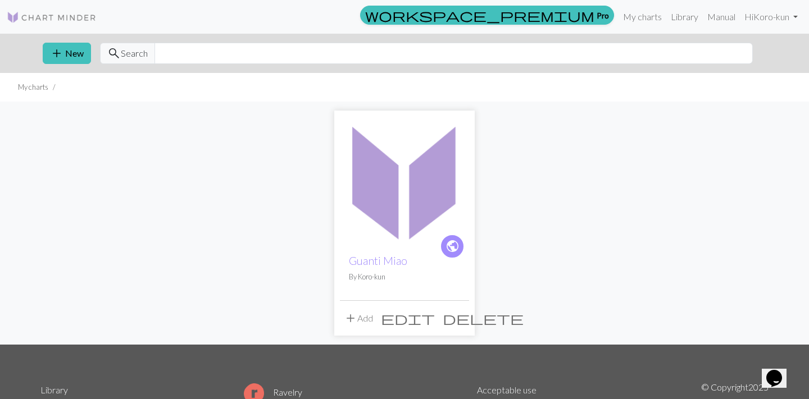
click at [400, 202] on img at bounding box center [404, 180] width 129 height 129
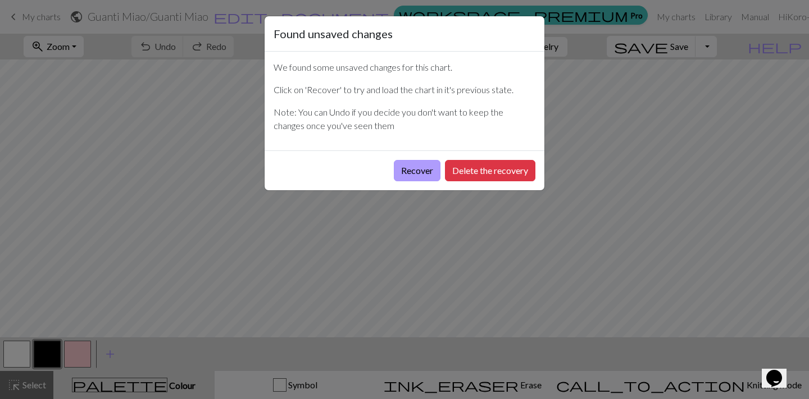
click at [410, 172] on button "Recover" at bounding box center [417, 170] width 47 height 21
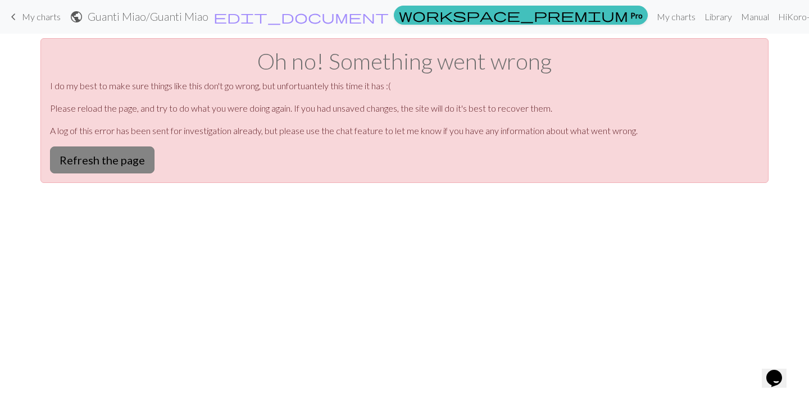
click at [99, 153] on button "Refresh the page" at bounding box center [102, 160] width 104 height 27
click at [120, 144] on div "Oh no! Something went wrong I do my best to make sure things like this don't go…" at bounding box center [404, 110] width 728 height 145
click at [120, 156] on button "Refresh the page" at bounding box center [102, 160] width 104 height 27
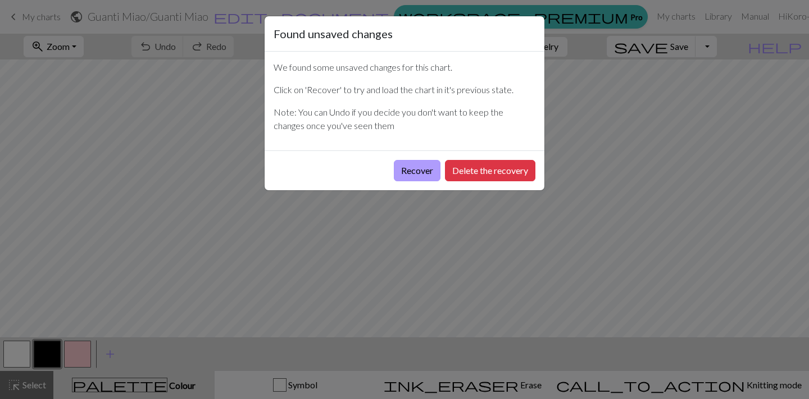
click at [414, 172] on button "Recover" at bounding box center [417, 170] width 47 height 21
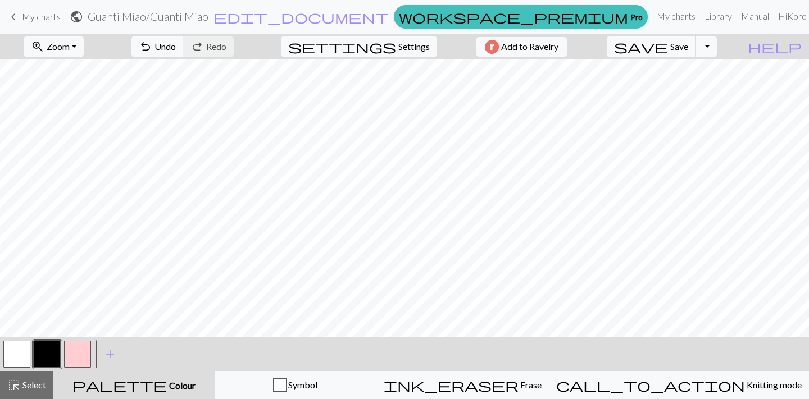
scroll to position [390, 0]
click at [22, 344] on button "button" at bounding box center [16, 354] width 27 height 27
click at [20, 349] on button "button" at bounding box center [16, 354] width 27 height 27
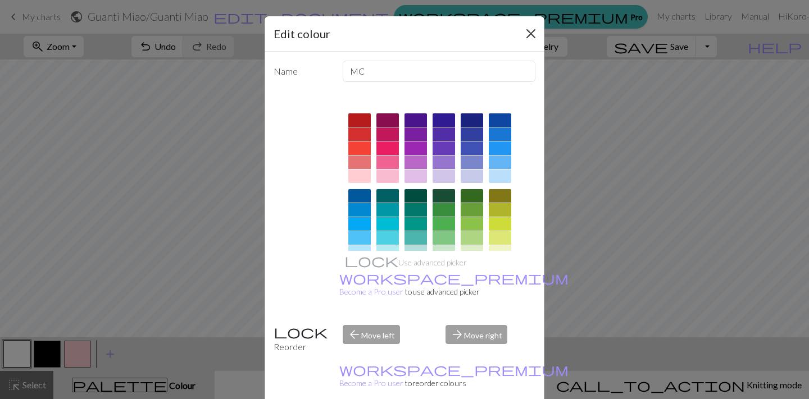
click at [531, 31] on button "Close" at bounding box center [531, 34] width 18 height 18
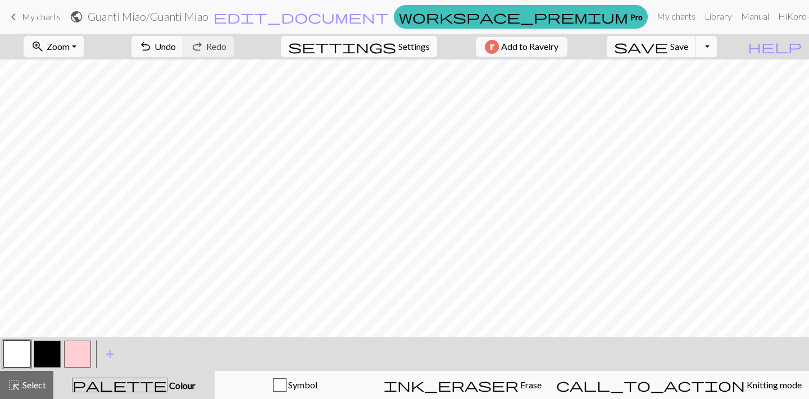
click at [47, 344] on button "button" at bounding box center [47, 354] width 27 height 27
click at [24, 357] on button "button" at bounding box center [16, 354] width 27 height 27
click at [51, 354] on button "button" at bounding box center [47, 354] width 27 height 27
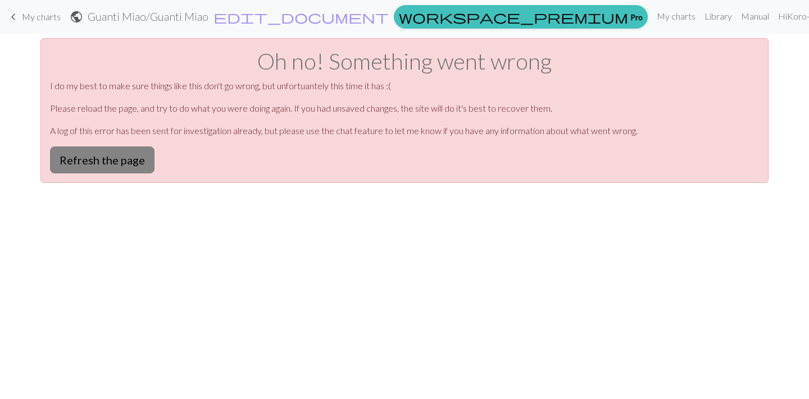
click at [116, 155] on button "Refresh the page" at bounding box center [102, 160] width 104 height 27
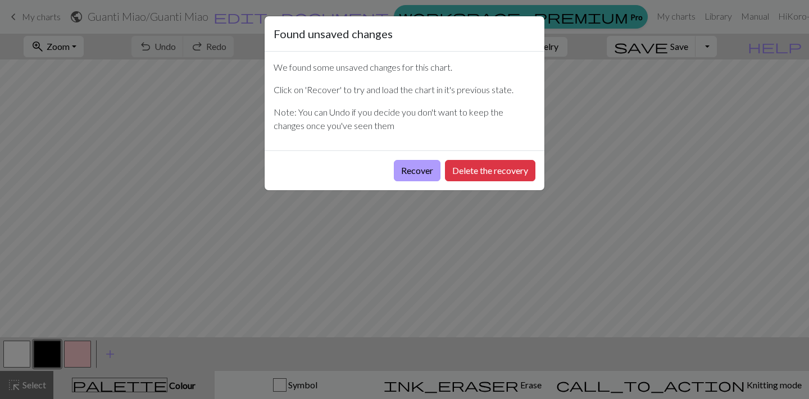
click at [412, 167] on button "Recover" at bounding box center [417, 170] width 47 height 21
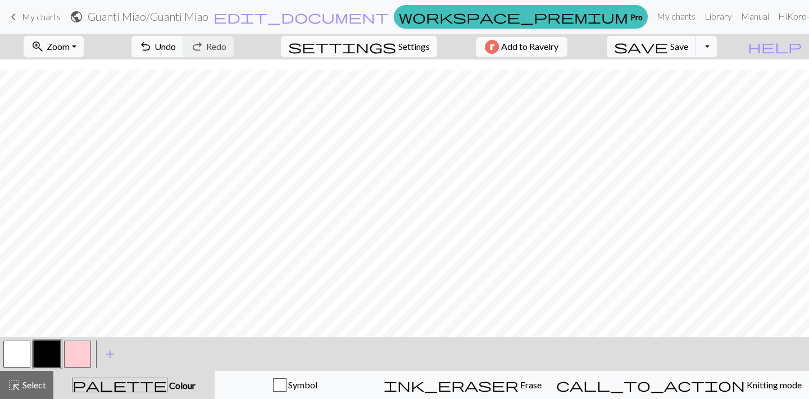
scroll to position [337, 0]
click at [688, 45] on span "Save" at bounding box center [679, 46] width 18 height 11
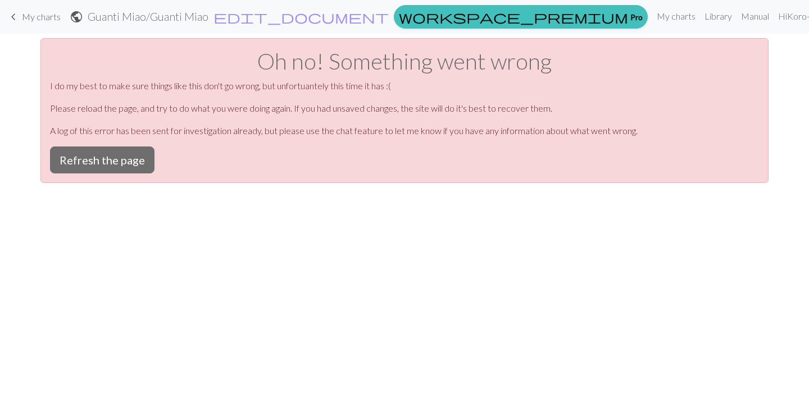
scroll to position [0, 0]
click at [113, 159] on button "Refresh the page" at bounding box center [102, 160] width 104 height 27
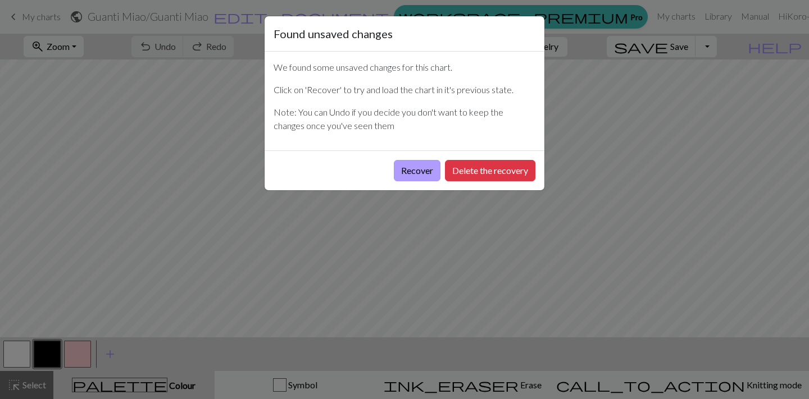
click at [422, 175] on button "Recover" at bounding box center [417, 170] width 47 height 21
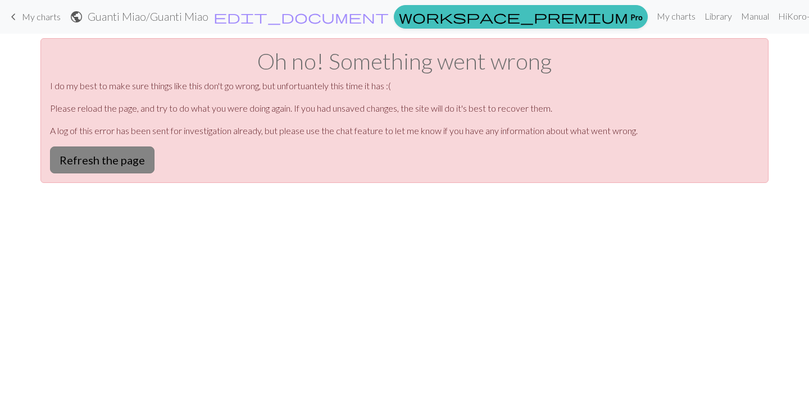
click at [129, 163] on button "Refresh the page" at bounding box center [102, 160] width 104 height 27
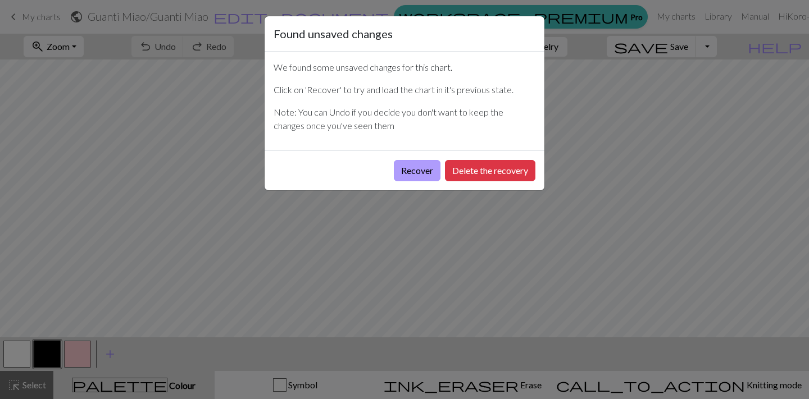
click at [419, 166] on button "Recover" at bounding box center [417, 170] width 47 height 21
